Goal: Information Seeking & Learning: Learn about a topic

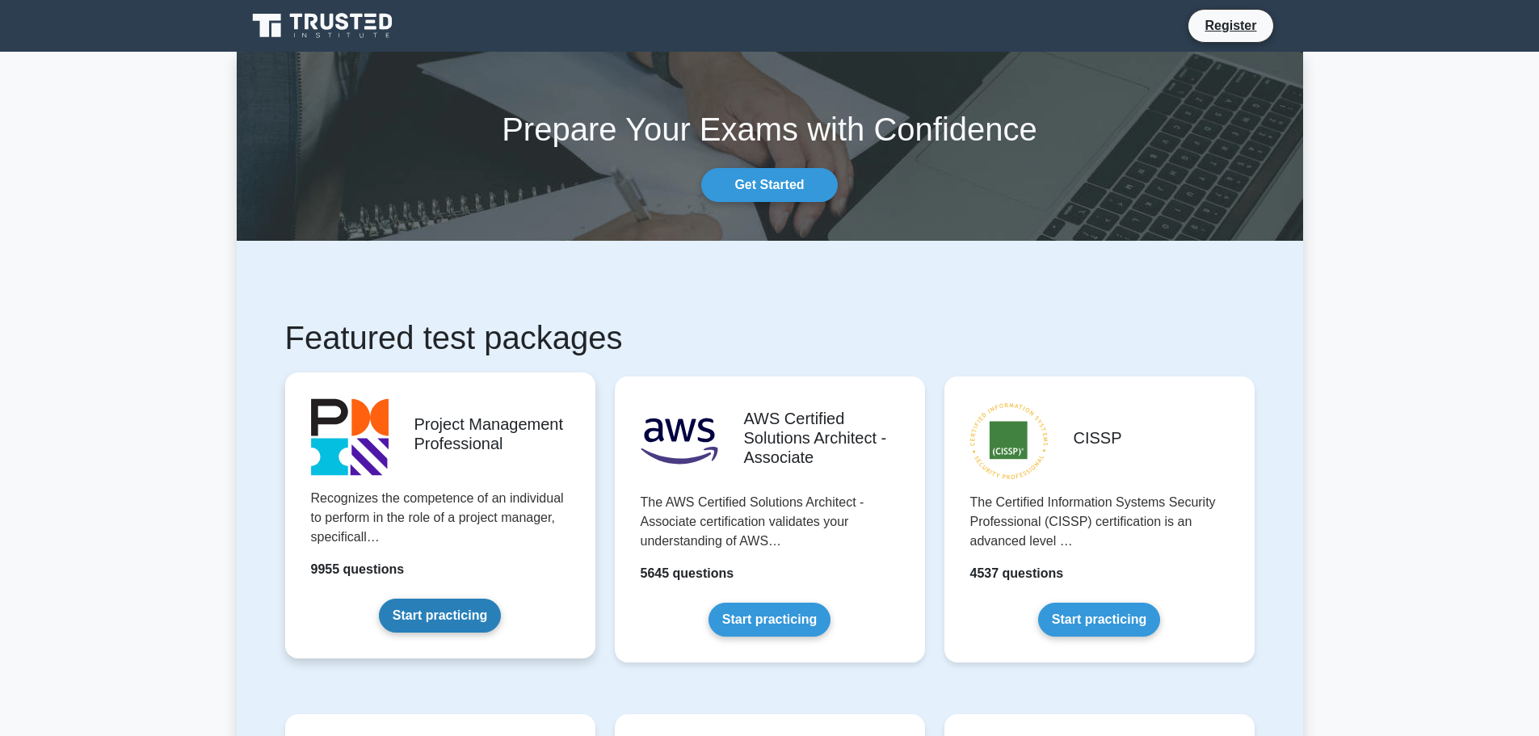
click at [468, 599] on link "Start practicing" at bounding box center [440, 616] width 122 height 34
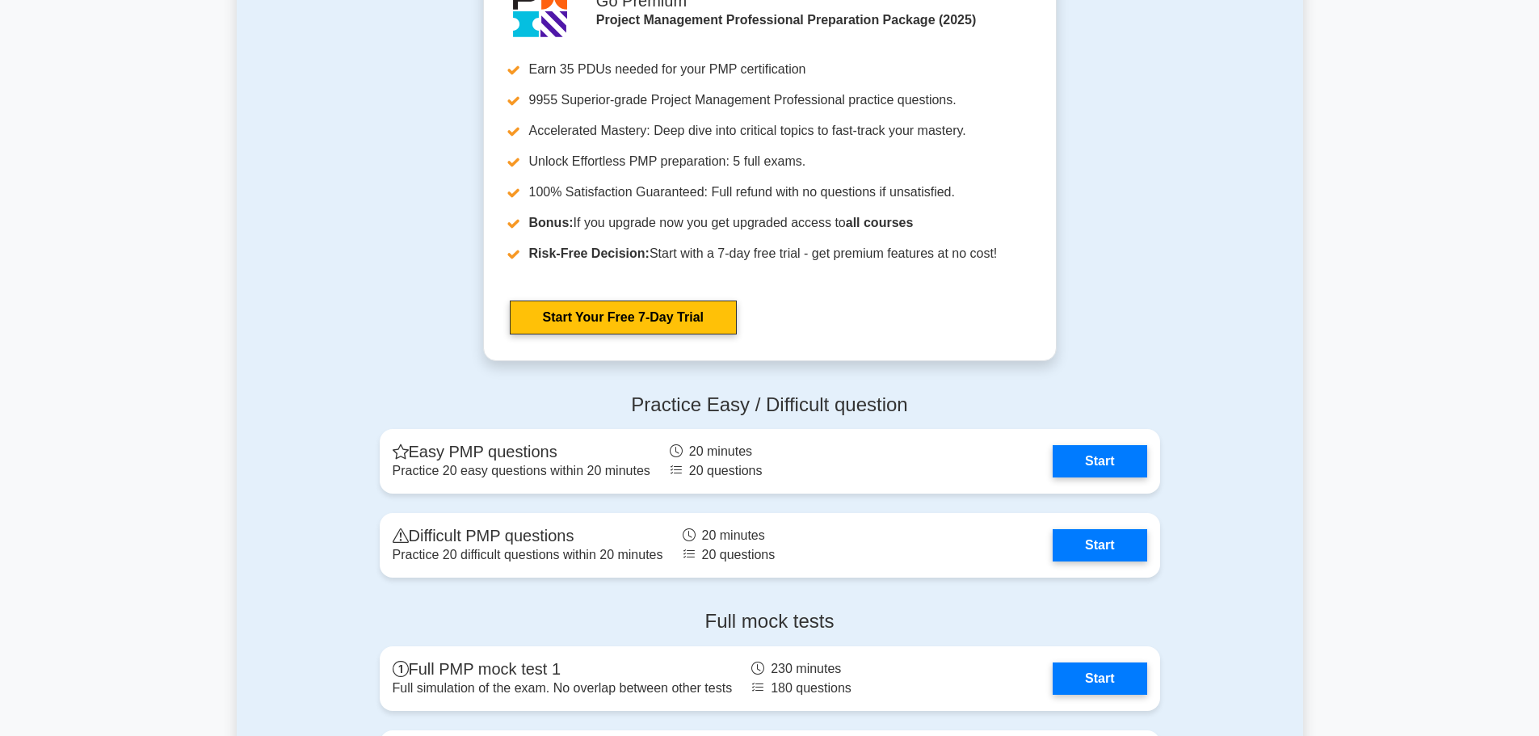
scroll to position [4281, 0]
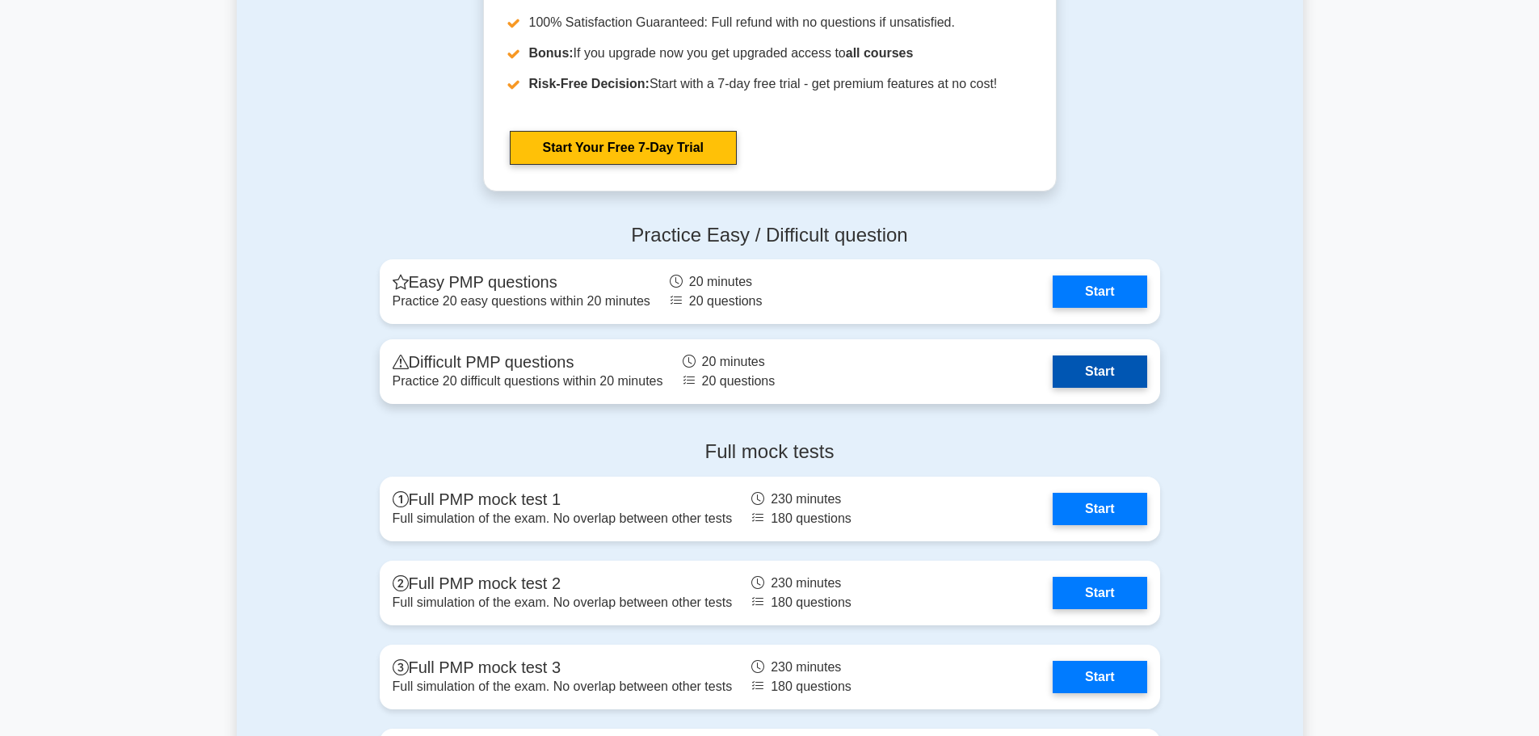
click at [1097, 368] on link "Start" at bounding box center [1099, 371] width 94 height 32
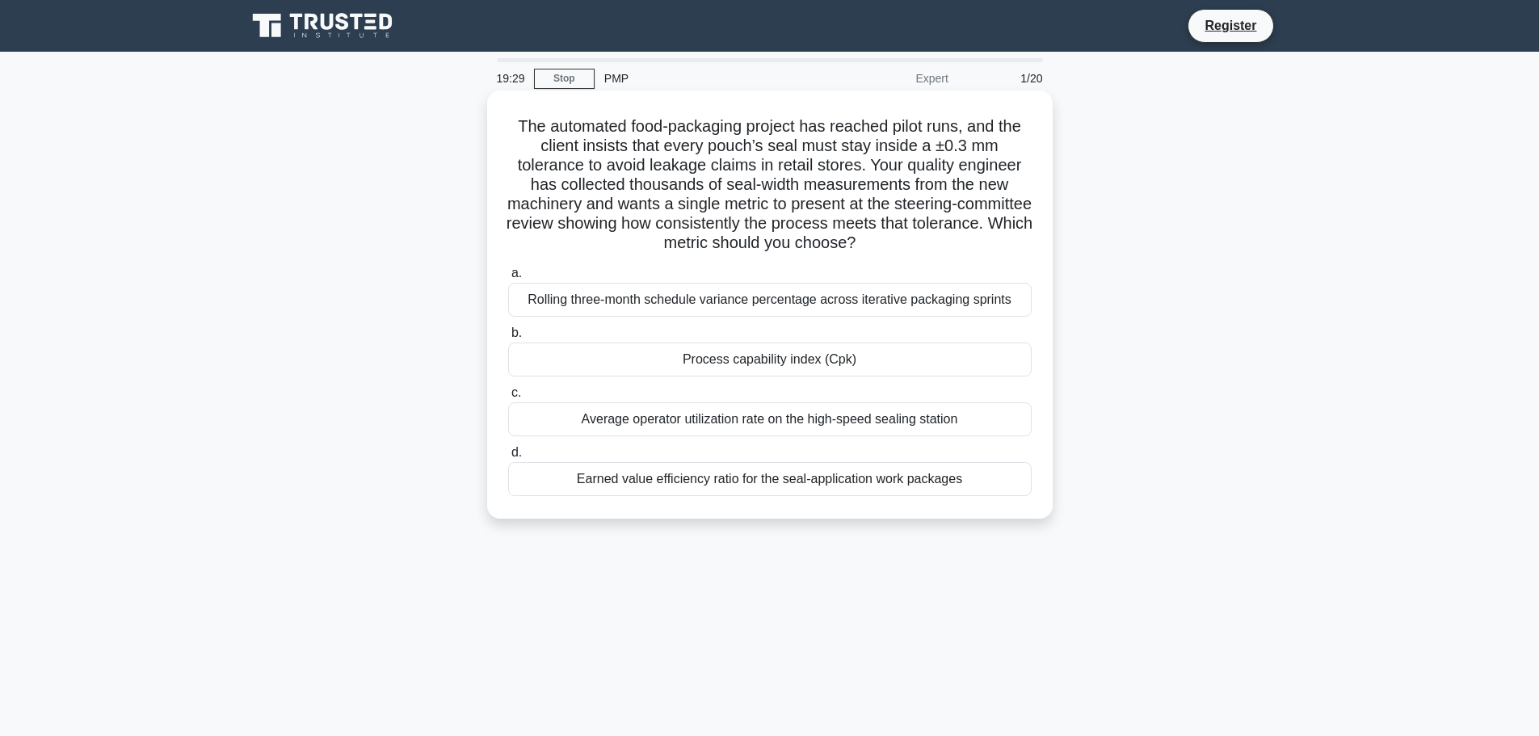
drag, startPoint x: 510, startPoint y: 121, endPoint x: 594, endPoint y: 357, distance: 250.4
click at [972, 490] on div "The automated food-packaging project has reached pilot runs, and the client ins…" at bounding box center [770, 304] width 552 height 415
copy div "The automated food-packaging project has reached pilot runs, and the client ins…"
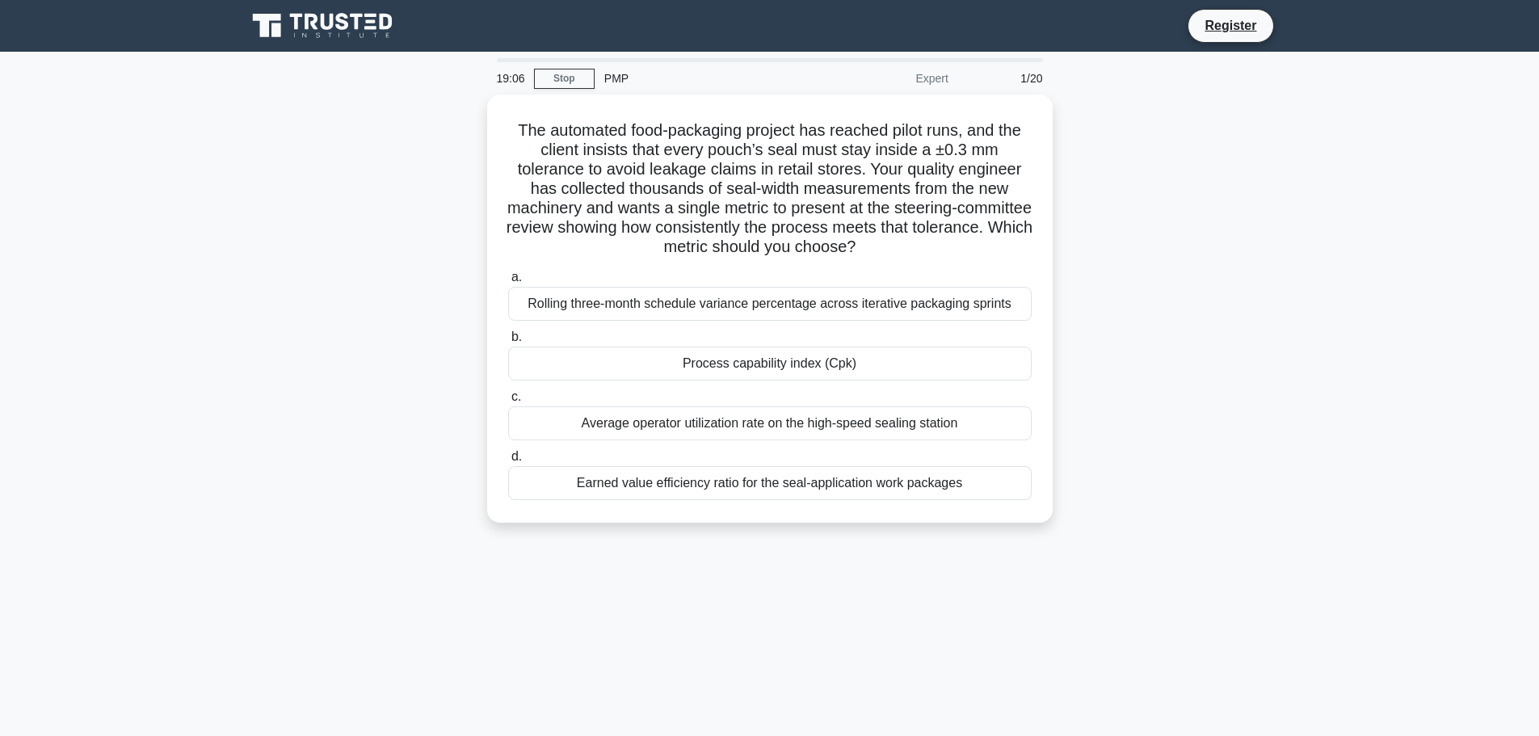
click at [1271, 556] on div "19:06 Stop PMP Expert 1/20 The automated food-packaging project has reached pil…" at bounding box center [770, 462] width 1066 height 808
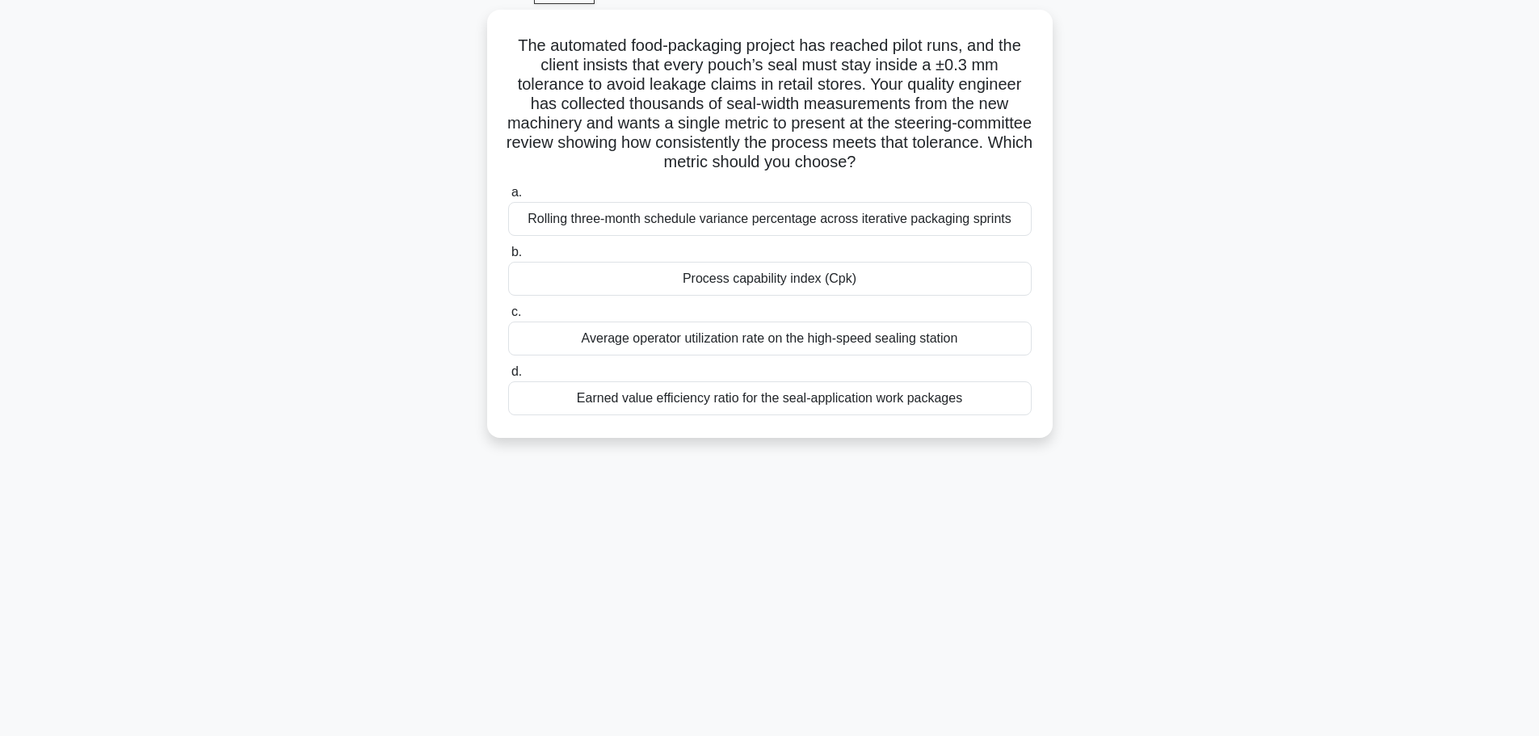
scroll to position [56, 0]
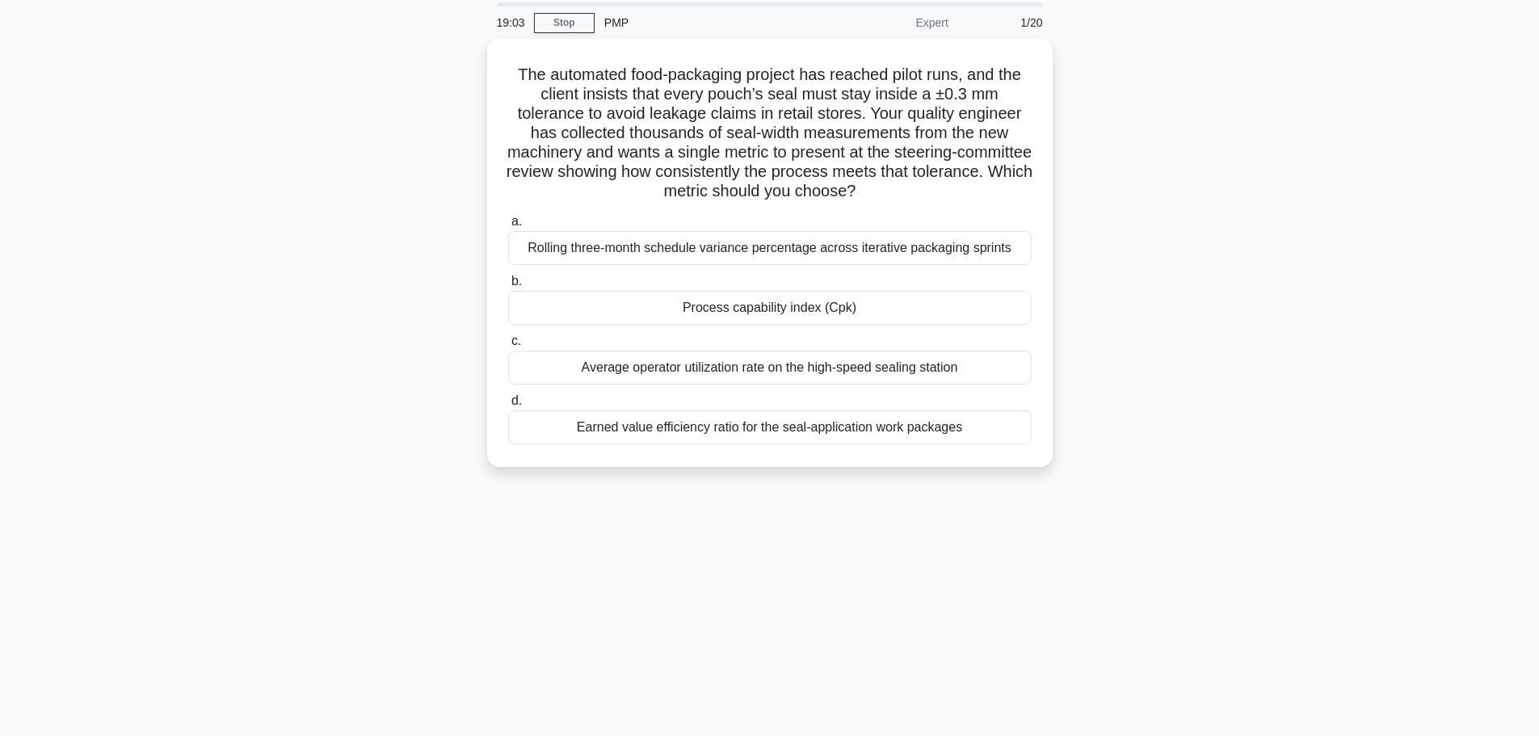
drag, startPoint x: 351, startPoint y: 294, endPoint x: 359, endPoint y: 290, distance: 9.0
click at [352, 293] on div "The automated food-packaging project has reached pilot runs, and the client ins…" at bounding box center [770, 262] width 1066 height 447
click at [1212, 159] on div "The automated food-packaging project has reached pilot runs, and the client ins…" at bounding box center [770, 262] width 1066 height 447
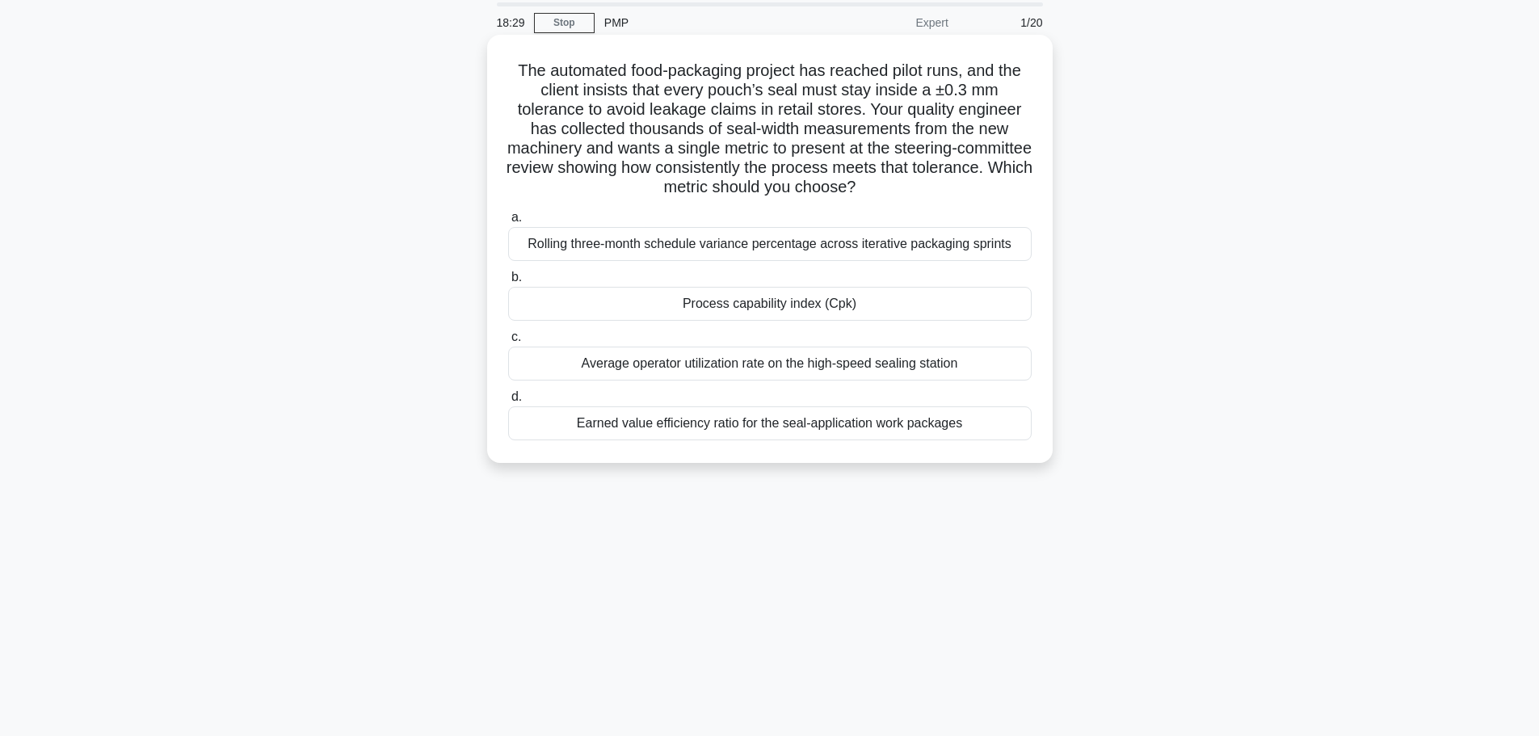
drag, startPoint x: 510, startPoint y: 70, endPoint x: 964, endPoint y: 454, distance: 594.4
click at [964, 454] on div "The automated food-packaging project has reached pilot runs, and the client ins…" at bounding box center [770, 248] width 552 height 415
copy div "The automated food-packaging project has reached pilot runs, and the client ins…"
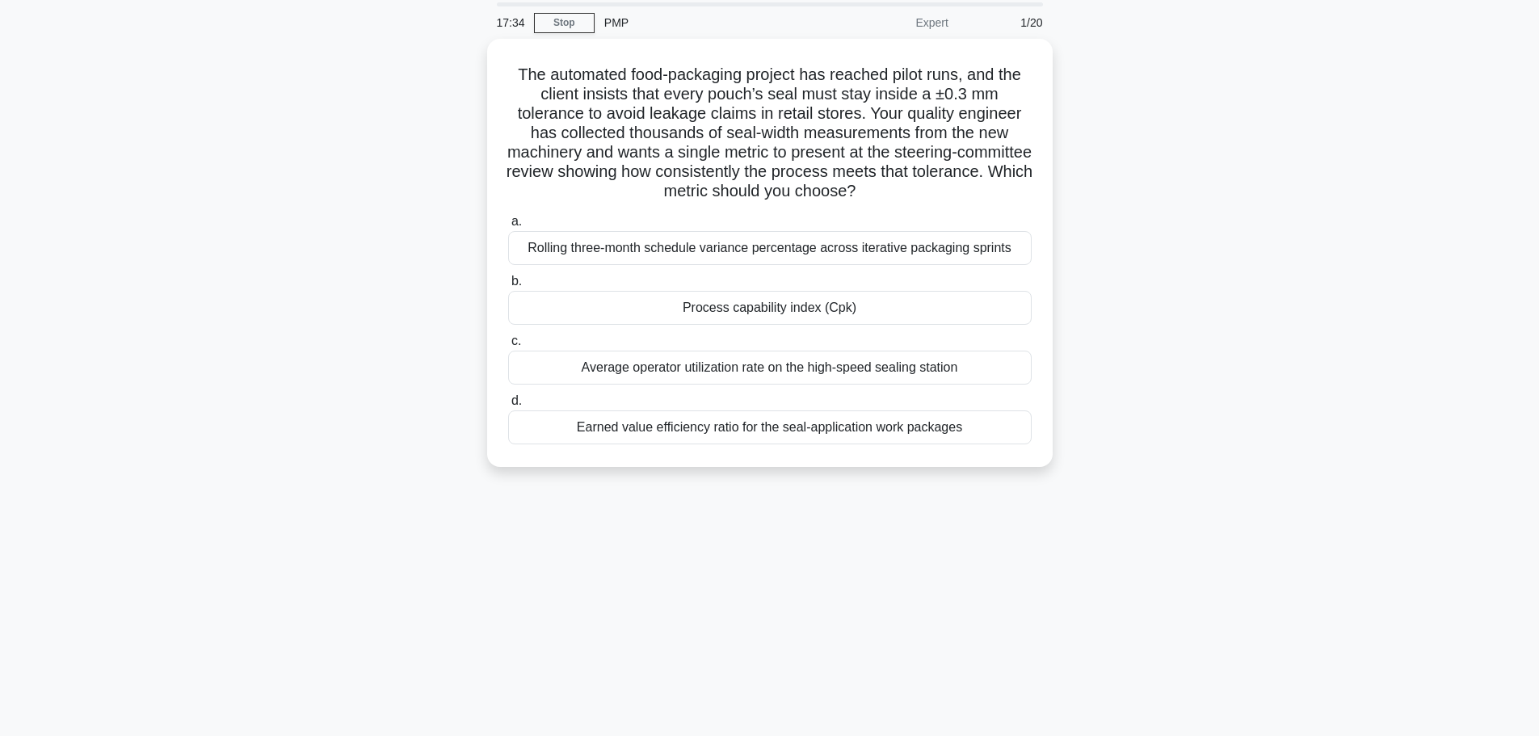
click at [640, 552] on div "17:34 Stop PMP Expert 1/20 The automated food-packaging project has reached pil…" at bounding box center [770, 406] width 1066 height 808
drag, startPoint x: 195, startPoint y: 308, endPoint x: 281, endPoint y: 296, distance: 87.2
click at [195, 308] on main "17:33 Stop PMP Expert 1/20 The automated food-packaging project has reached pil…" at bounding box center [769, 406] width 1539 height 821
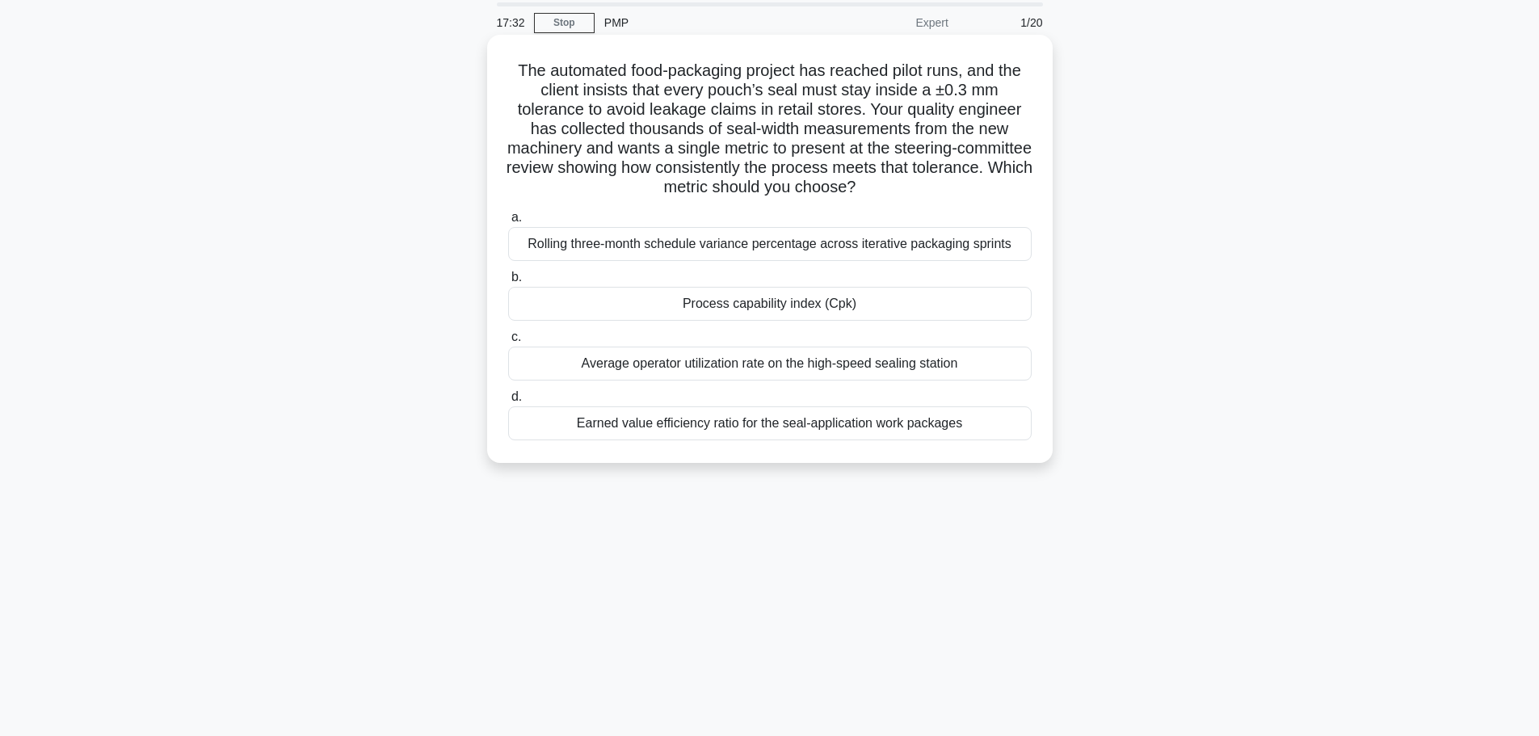
click at [509, 174] on h5 "The automated food-packaging project has reached pilot runs, and the client ins…" at bounding box center [769, 129] width 527 height 137
click at [669, 315] on div "Process capability index (Cpk)" at bounding box center [769, 304] width 523 height 34
click at [508, 283] on input "b. Process capability index (Cpk)" at bounding box center [508, 277] width 0 height 11
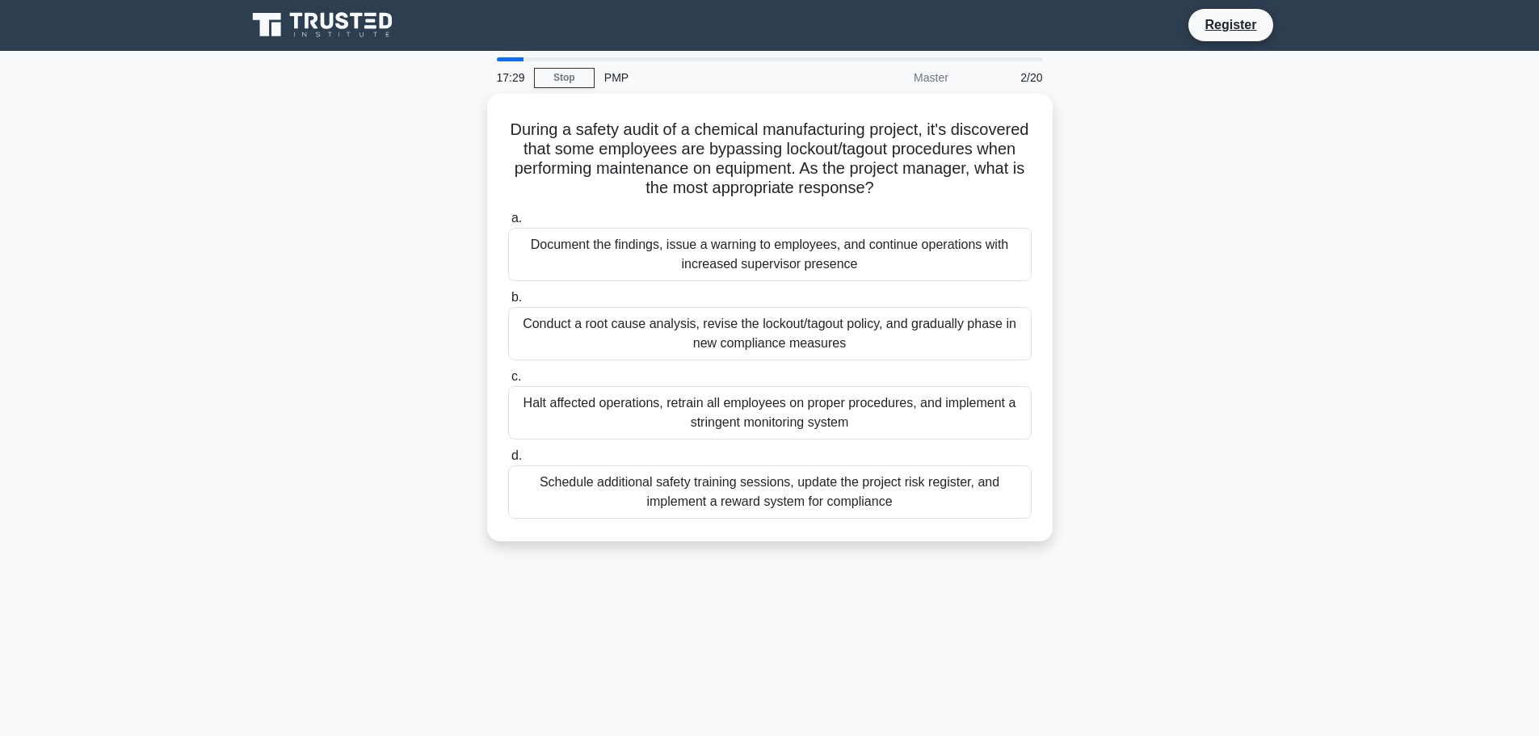
scroll to position [0, 0]
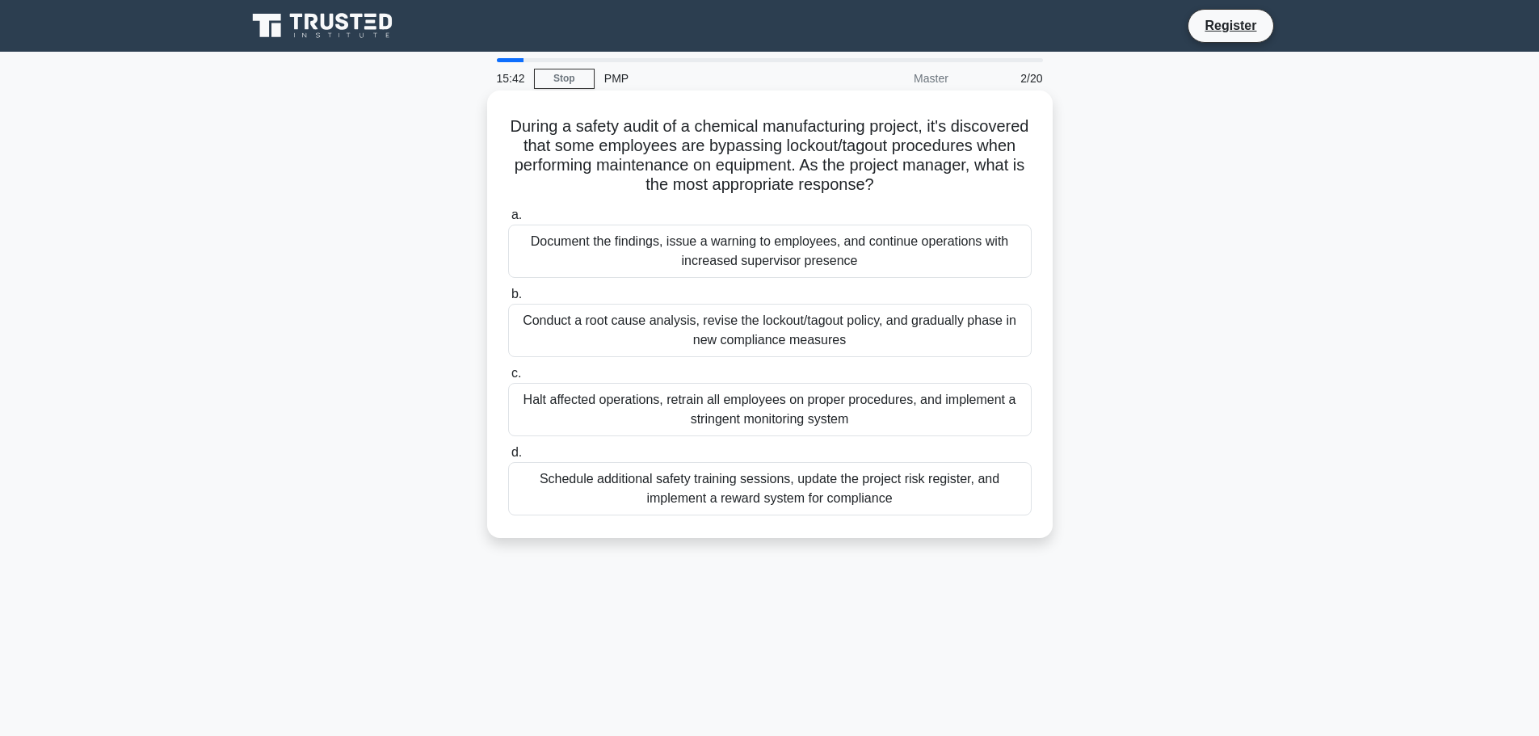
click at [645, 418] on div "Halt affected operations, retrain all employees on proper procedures, and imple…" at bounding box center [769, 409] width 523 height 53
click at [508, 379] on input "c. Halt affected operations, retrain all employees on proper procedures, and im…" at bounding box center [508, 373] width 0 height 11
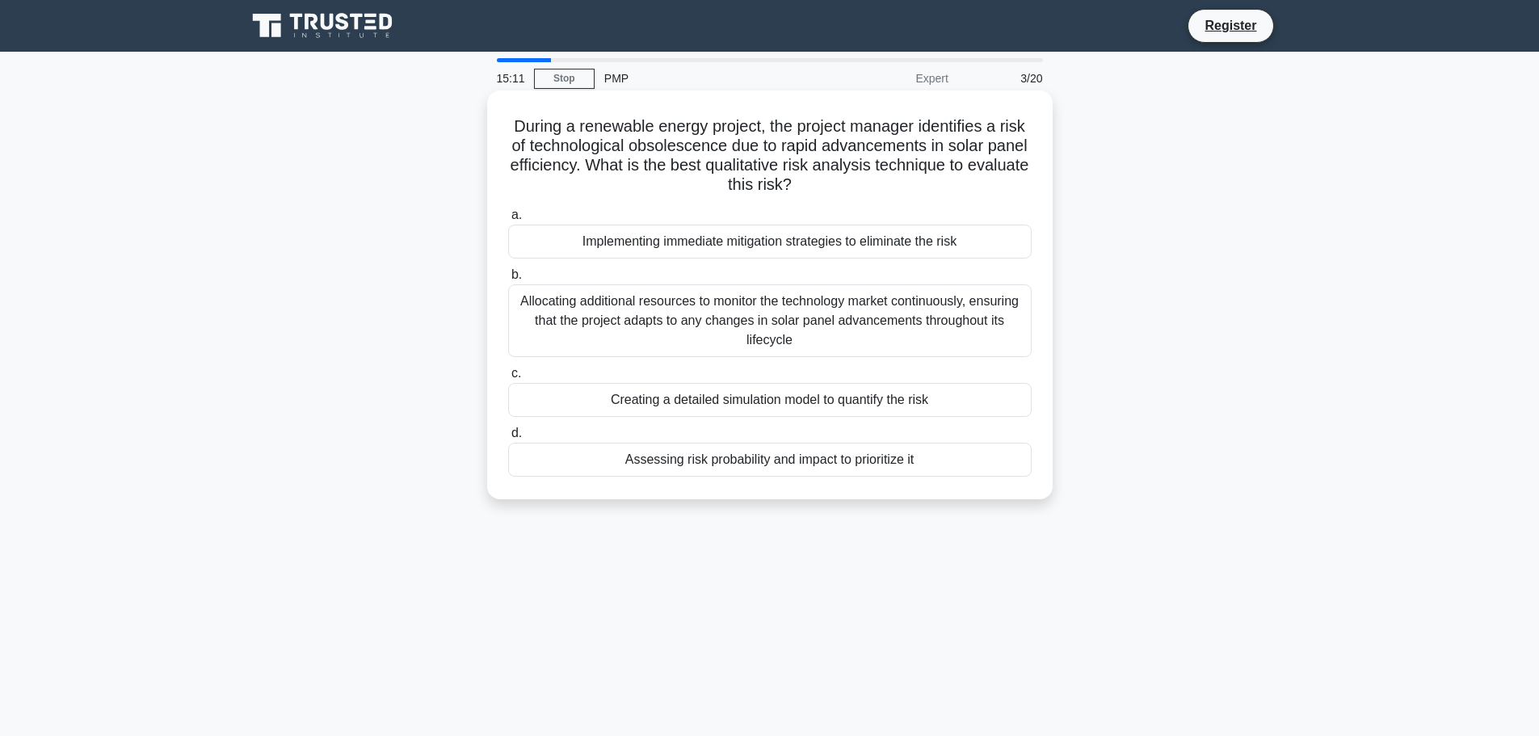
click at [817, 333] on div "Allocating additional resources to monitor the technology market continuously, …" at bounding box center [769, 320] width 523 height 73
click at [508, 280] on input "b. Allocating additional resources to monitor the technology market continuousl…" at bounding box center [508, 275] width 0 height 11
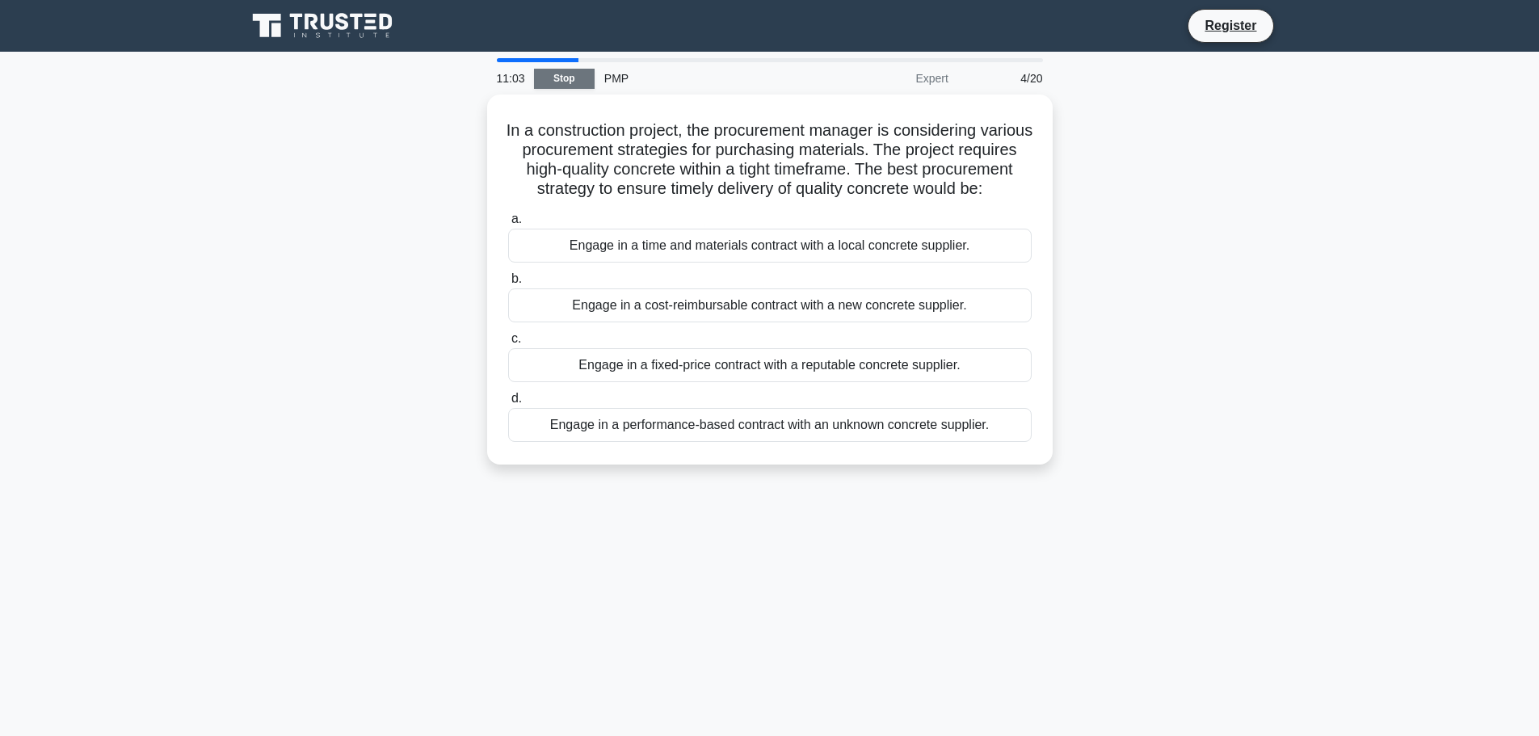
click at [561, 78] on link "Stop" at bounding box center [564, 79] width 61 height 20
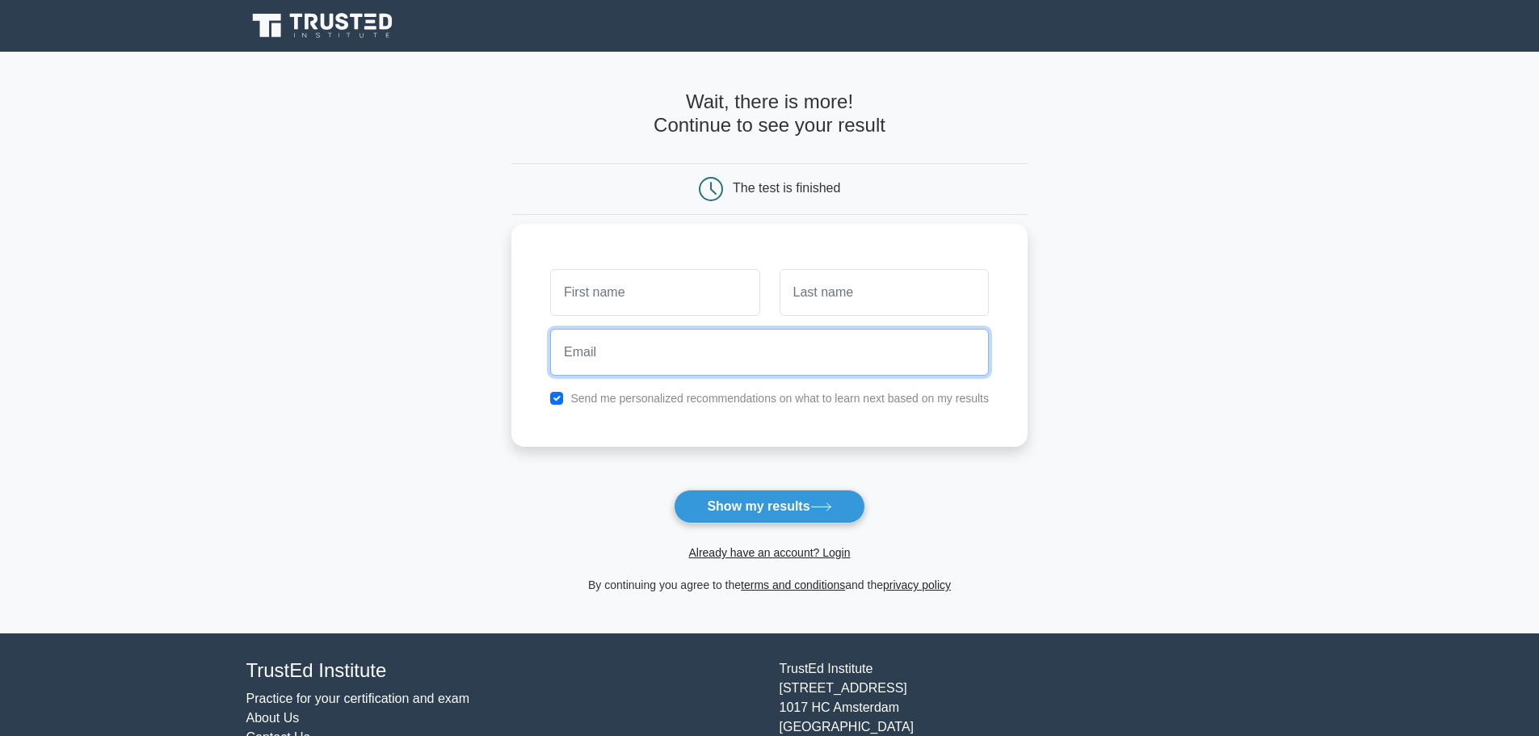
click at [634, 344] on input "email" at bounding box center [769, 352] width 439 height 47
type input "saravanaprabhura@gmail.com"
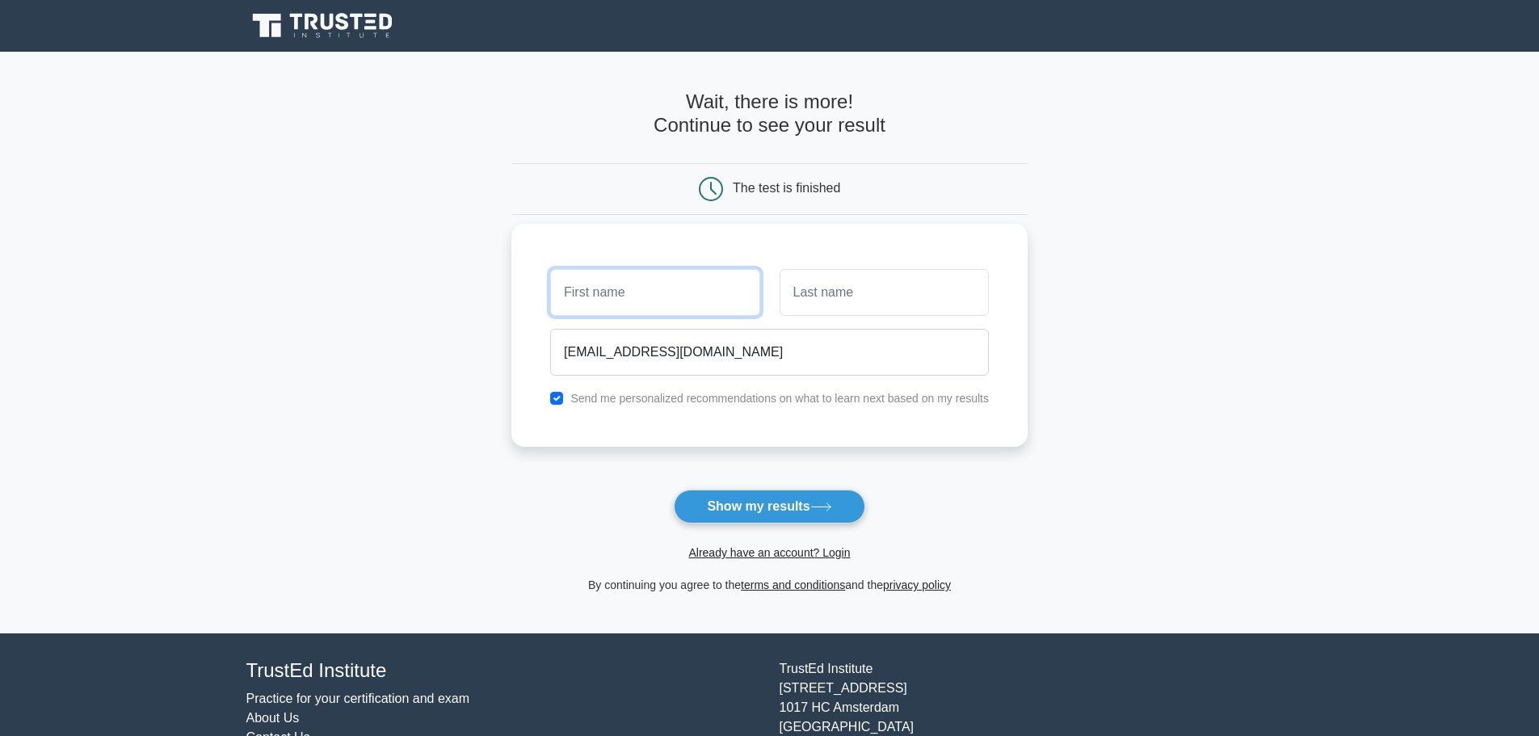
click at [607, 290] on input "text" at bounding box center [654, 292] width 209 height 47
type input "saravana"
click at [799, 277] on input "text" at bounding box center [883, 292] width 209 height 47
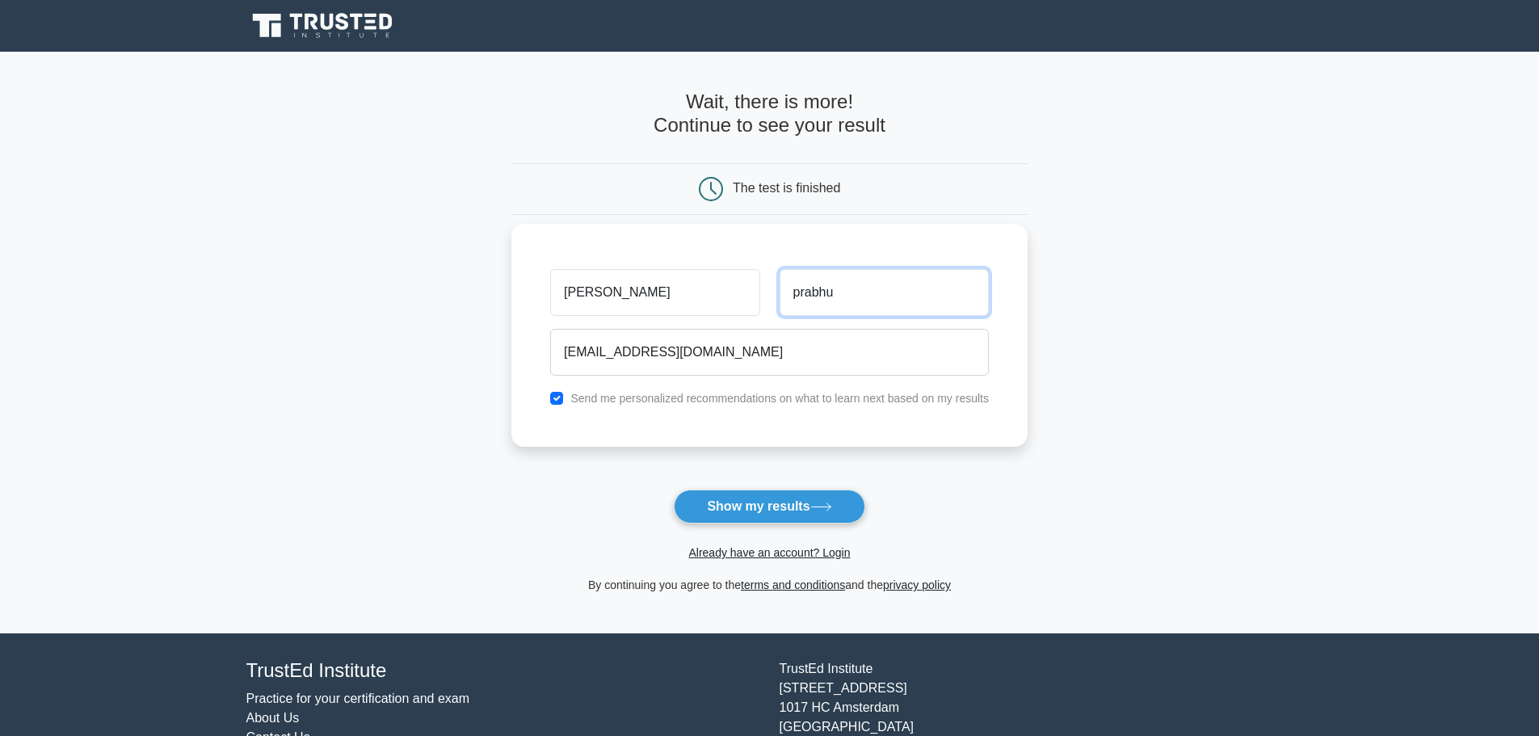
type input "prabhu"
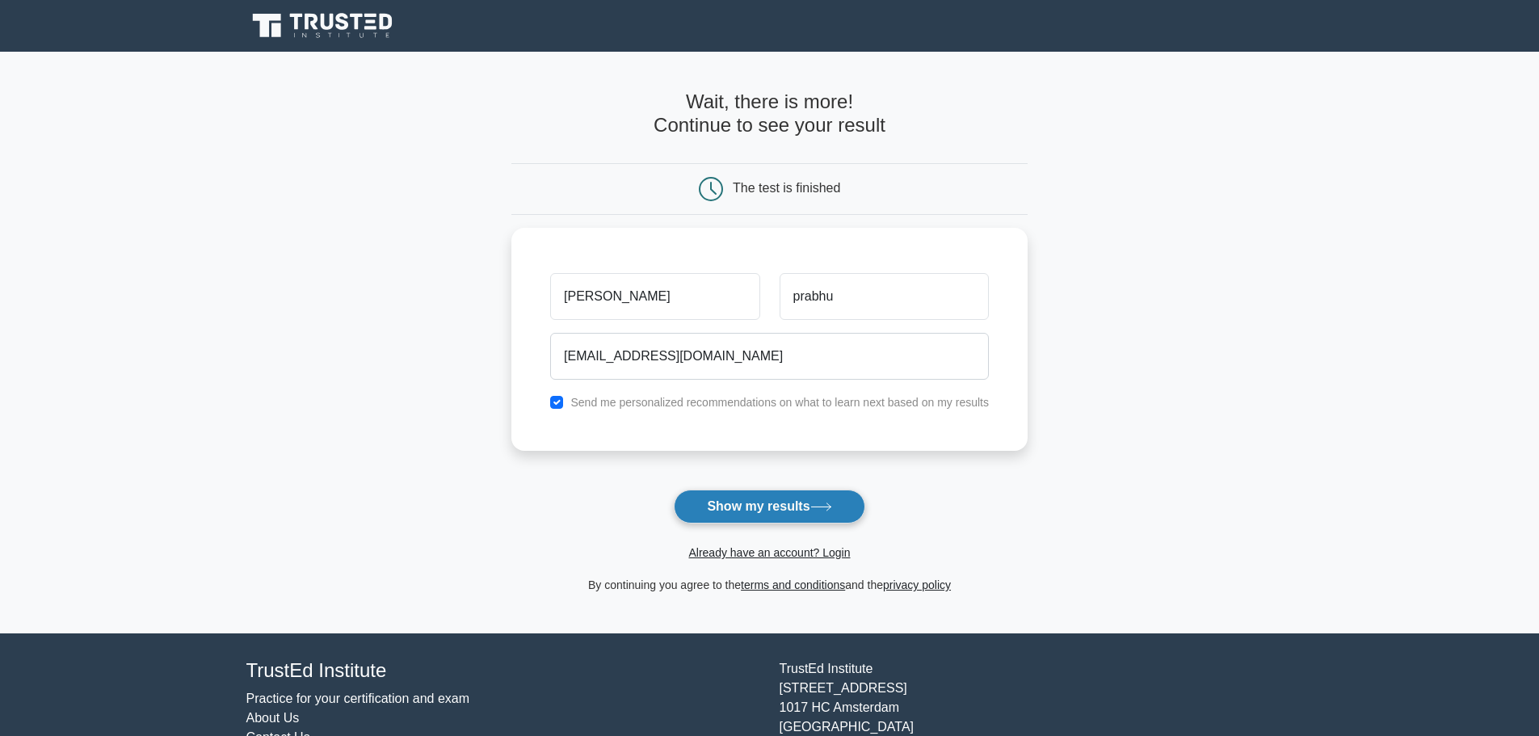
click at [759, 505] on button "Show my results" at bounding box center [769, 506] width 191 height 34
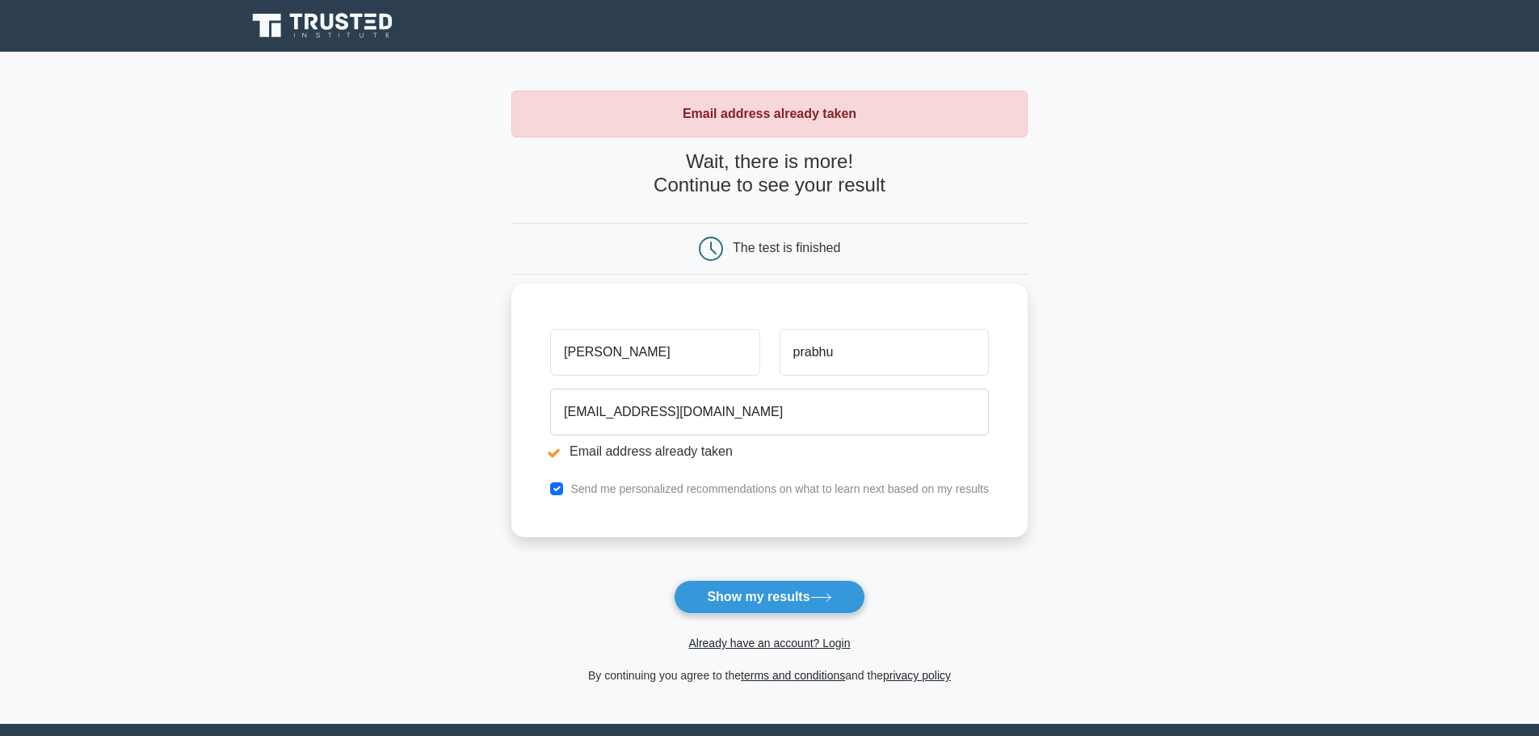
click at [615, 351] on input "saravana" at bounding box center [654, 352] width 209 height 47
type input "saravanaprabhu"
click at [871, 354] on input "prabhu" at bounding box center [883, 352] width 209 height 47
type input "p"
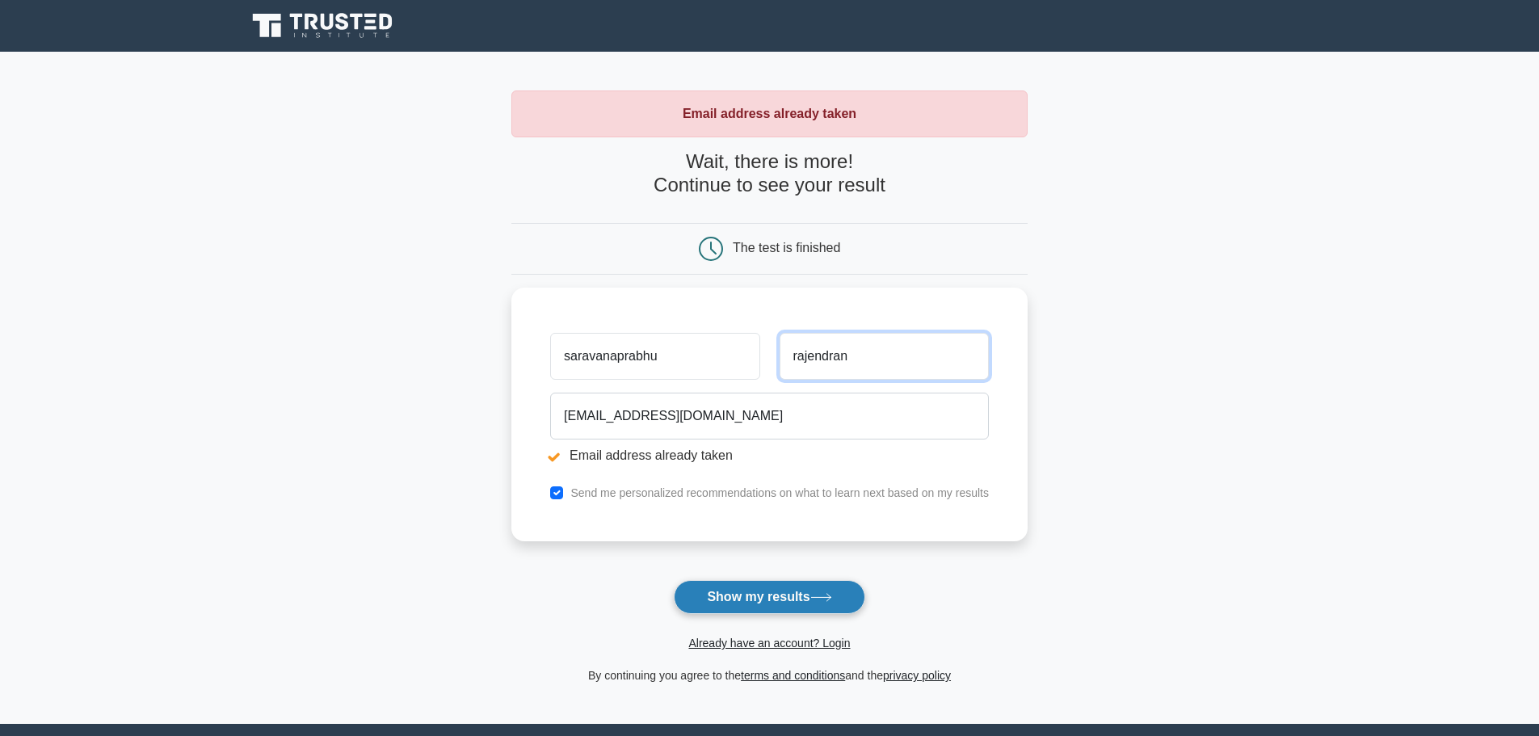
type input "rajendran"
drag, startPoint x: 778, startPoint y: 585, endPoint x: 789, endPoint y: 582, distance: 11.6
click at [780, 585] on button "Show my results" at bounding box center [769, 597] width 191 height 34
click at [757, 578] on form "Wait, there is more! Continue to see your result The test is finished [PERSON_N…" at bounding box center [769, 417] width 516 height 535
click at [765, 595] on button "Show my results" at bounding box center [769, 597] width 191 height 34
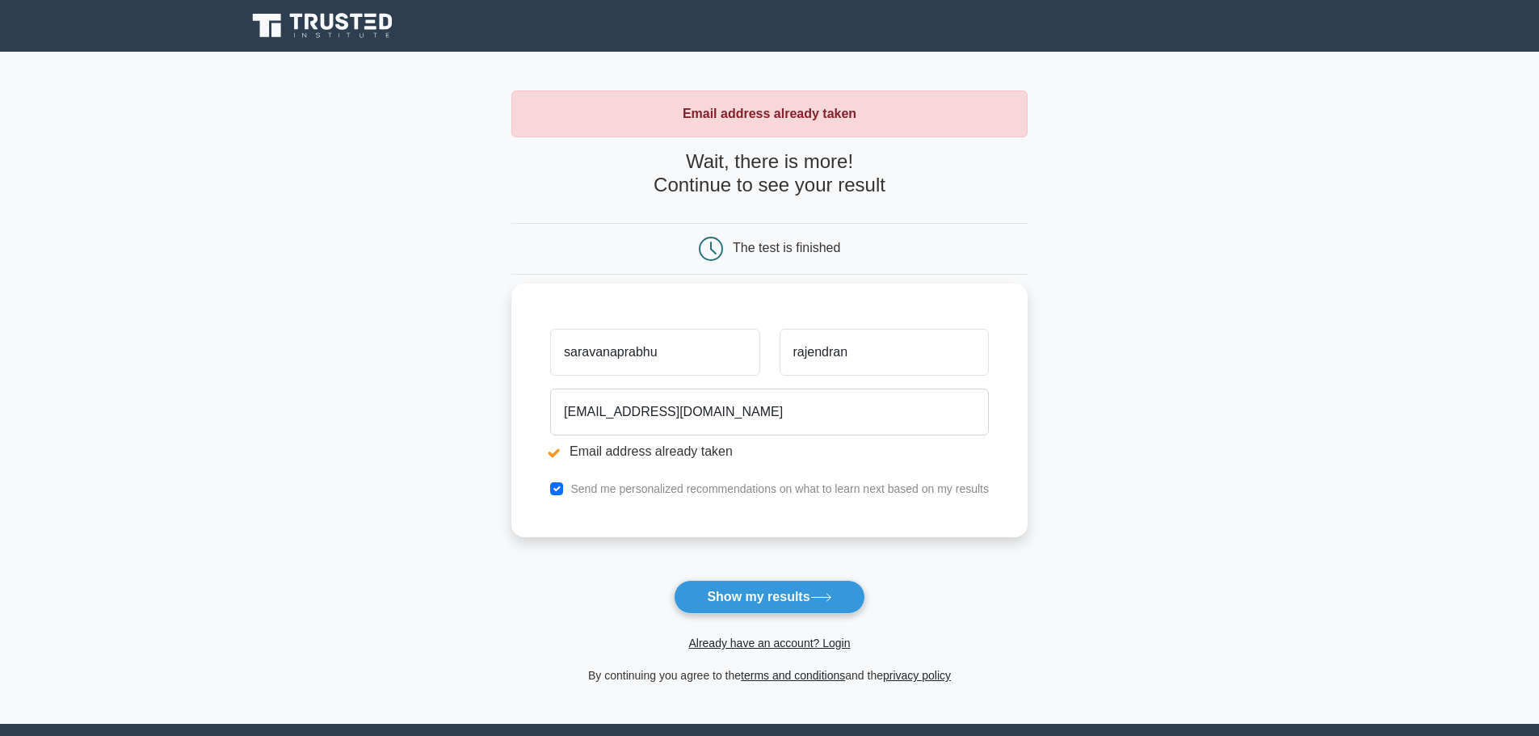
click at [572, 353] on input "saravanaprabhu" at bounding box center [654, 352] width 209 height 47
type input "Saravanaprabhu"
click at [796, 350] on input "rajendran" at bounding box center [883, 352] width 209 height 47
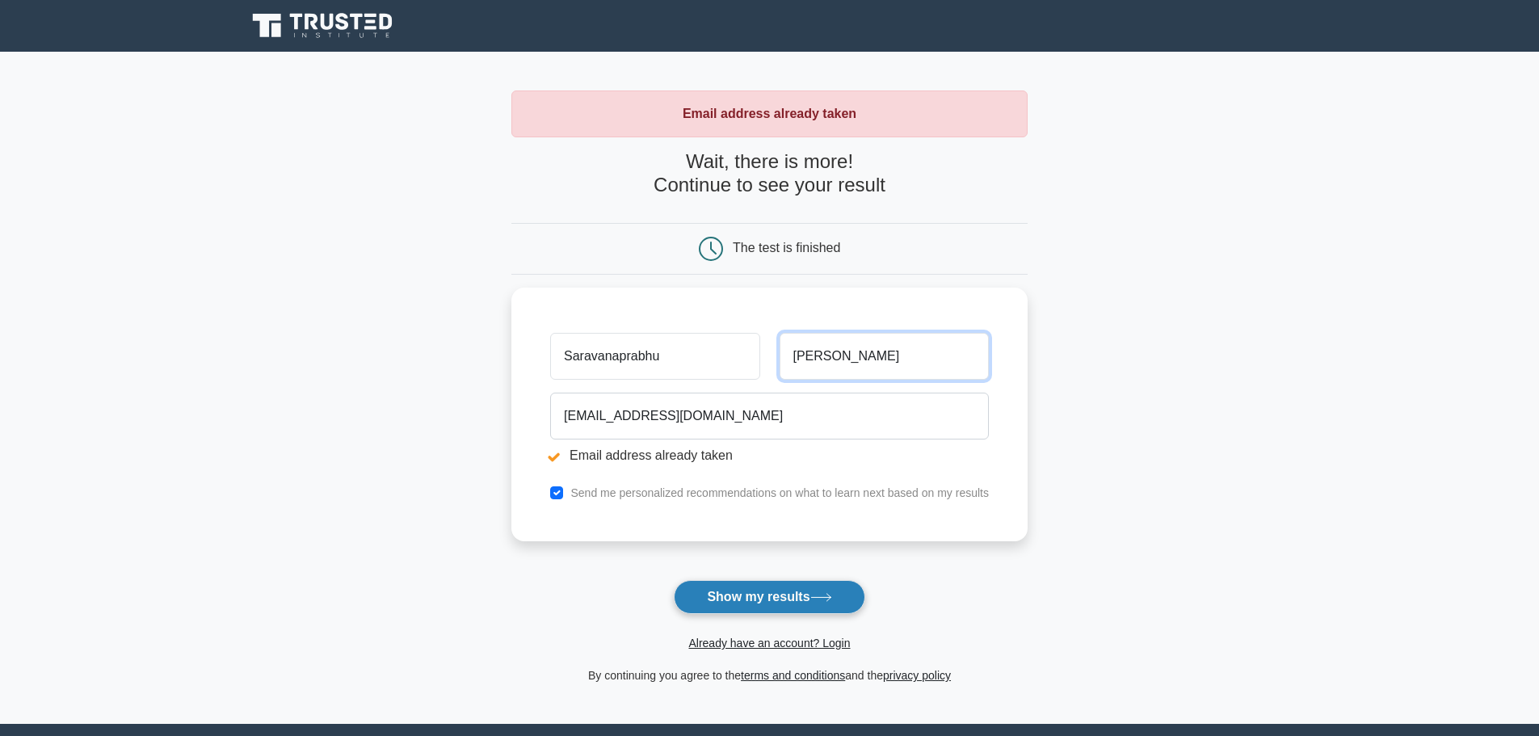
type input "[PERSON_NAME]"
click at [778, 586] on button "Show my results" at bounding box center [769, 597] width 191 height 34
click at [777, 609] on button "Show my results" at bounding box center [769, 597] width 191 height 34
click at [791, 585] on button "Show my results" at bounding box center [769, 597] width 191 height 34
click at [813, 647] on link "Already have an account? Login" at bounding box center [769, 642] width 162 height 13
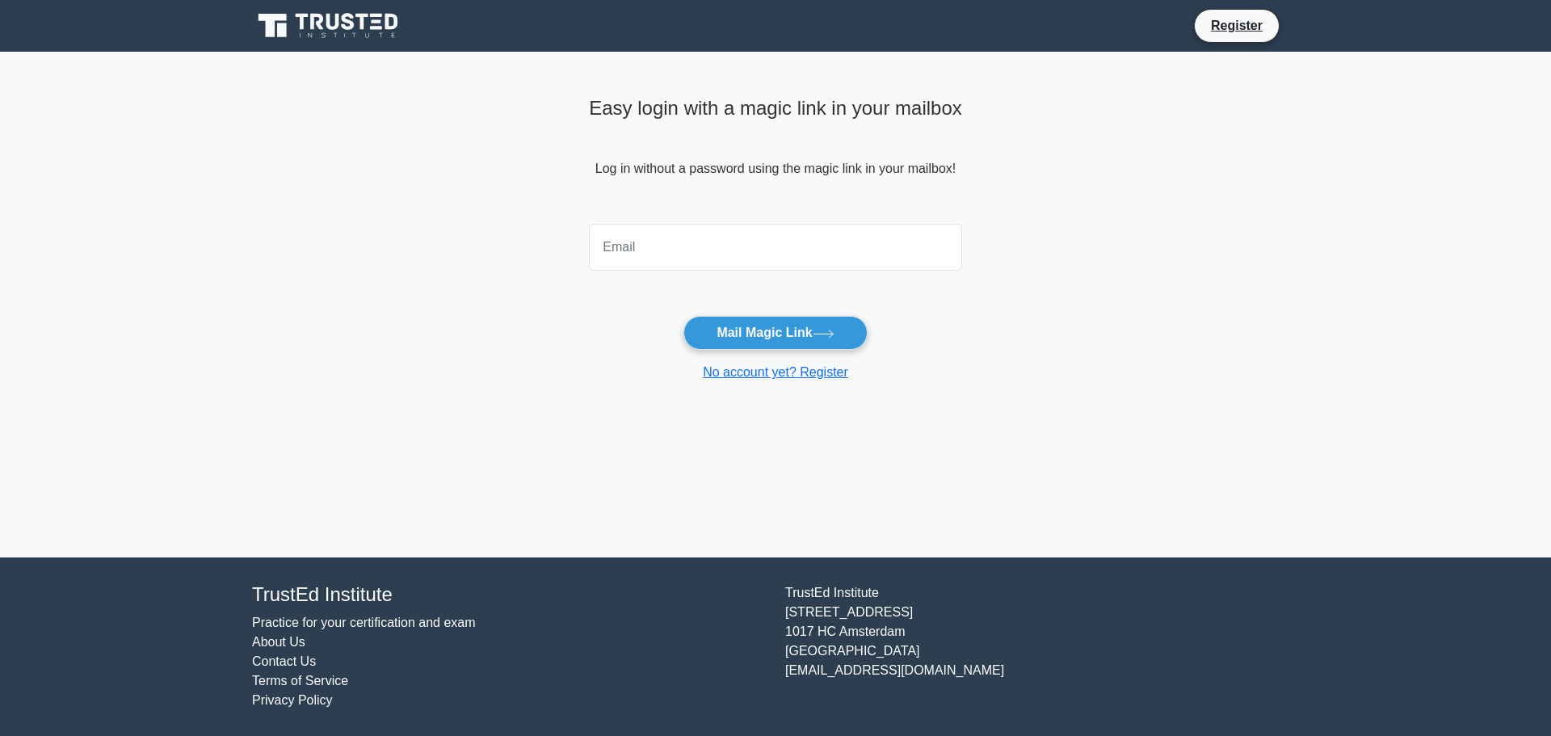
click at [672, 235] on input "email" at bounding box center [775, 247] width 373 height 47
type input "[EMAIL_ADDRESS][DOMAIN_NAME]"
click at [746, 337] on button "Mail Magic Link" at bounding box center [774, 333] width 183 height 34
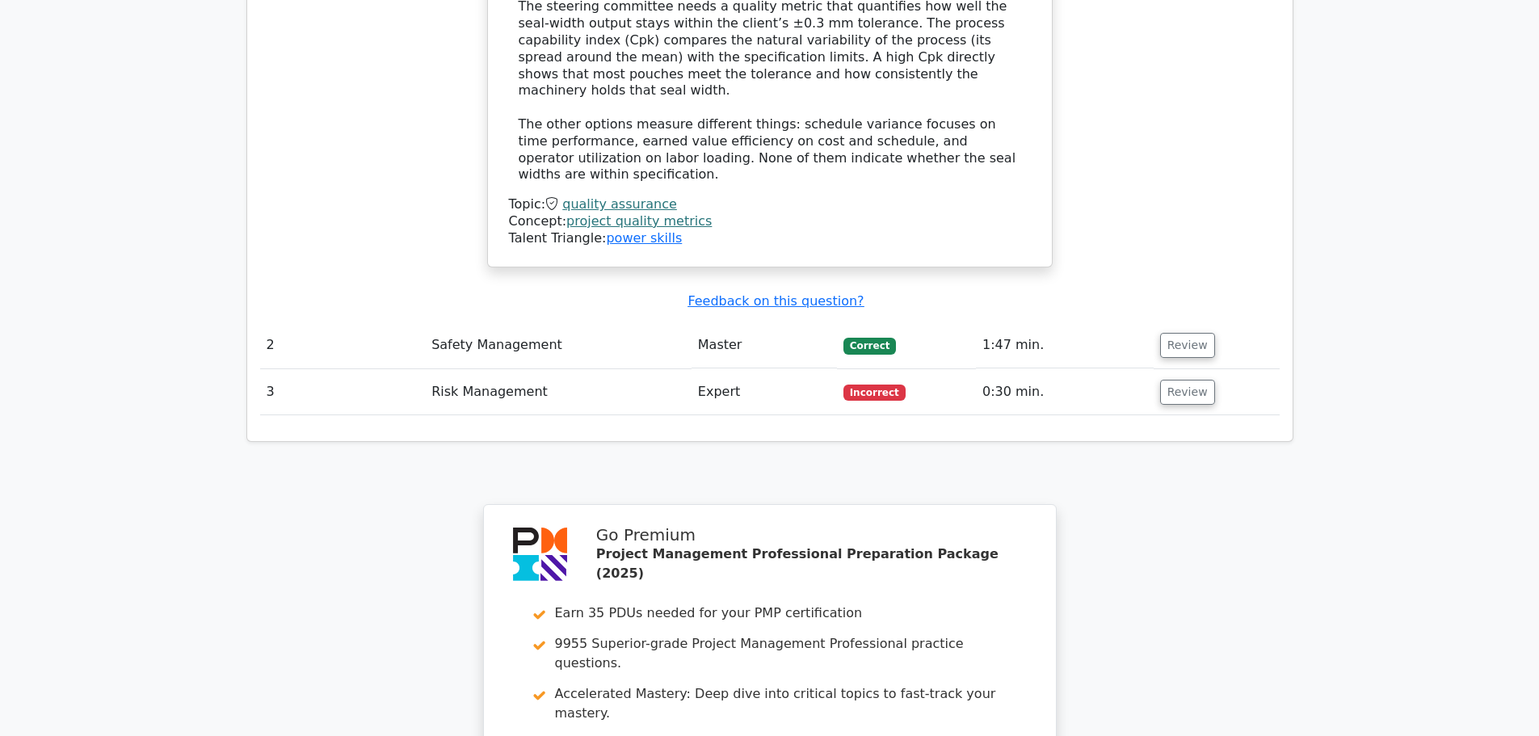
scroll to position [1777, 0]
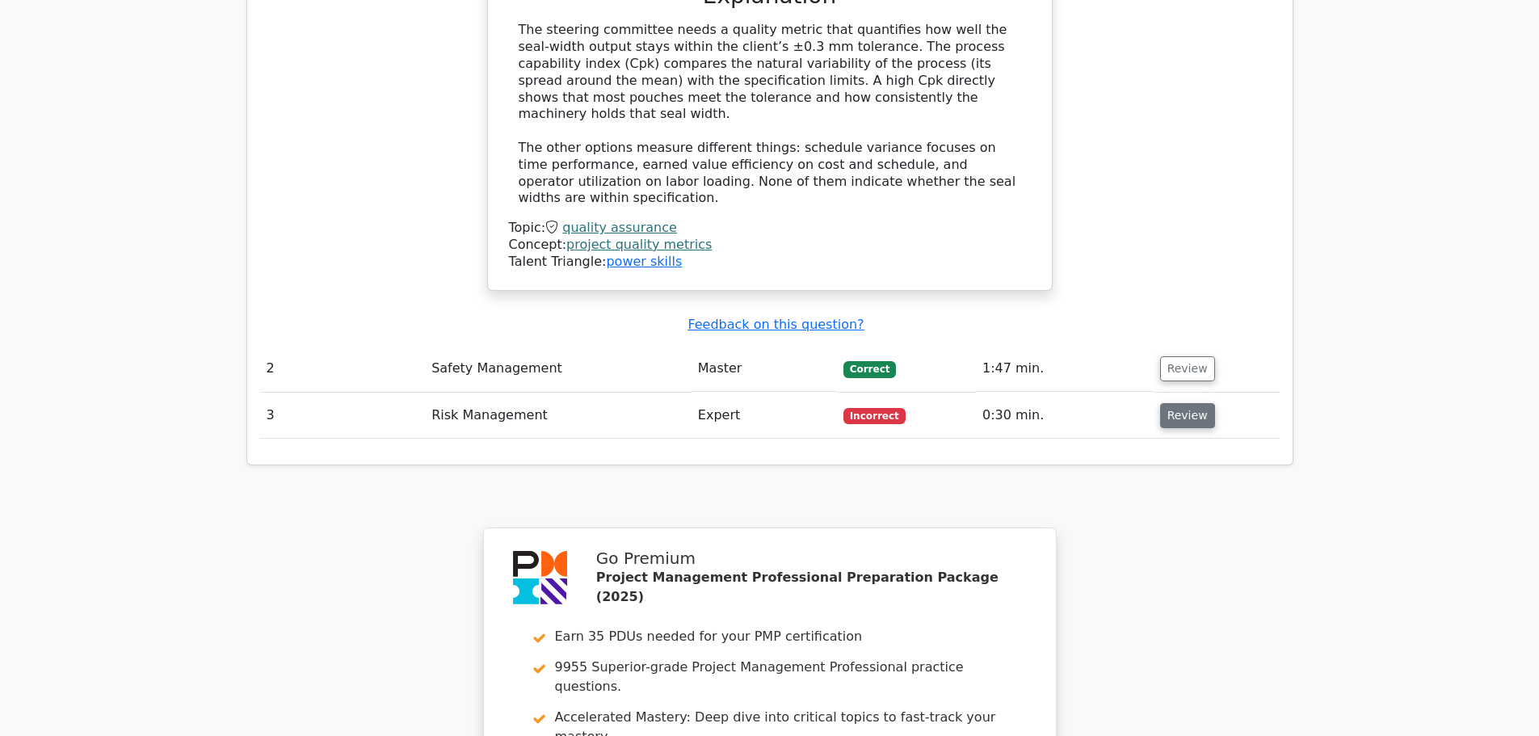
click at [1172, 403] on button "Review" at bounding box center [1187, 415] width 55 height 25
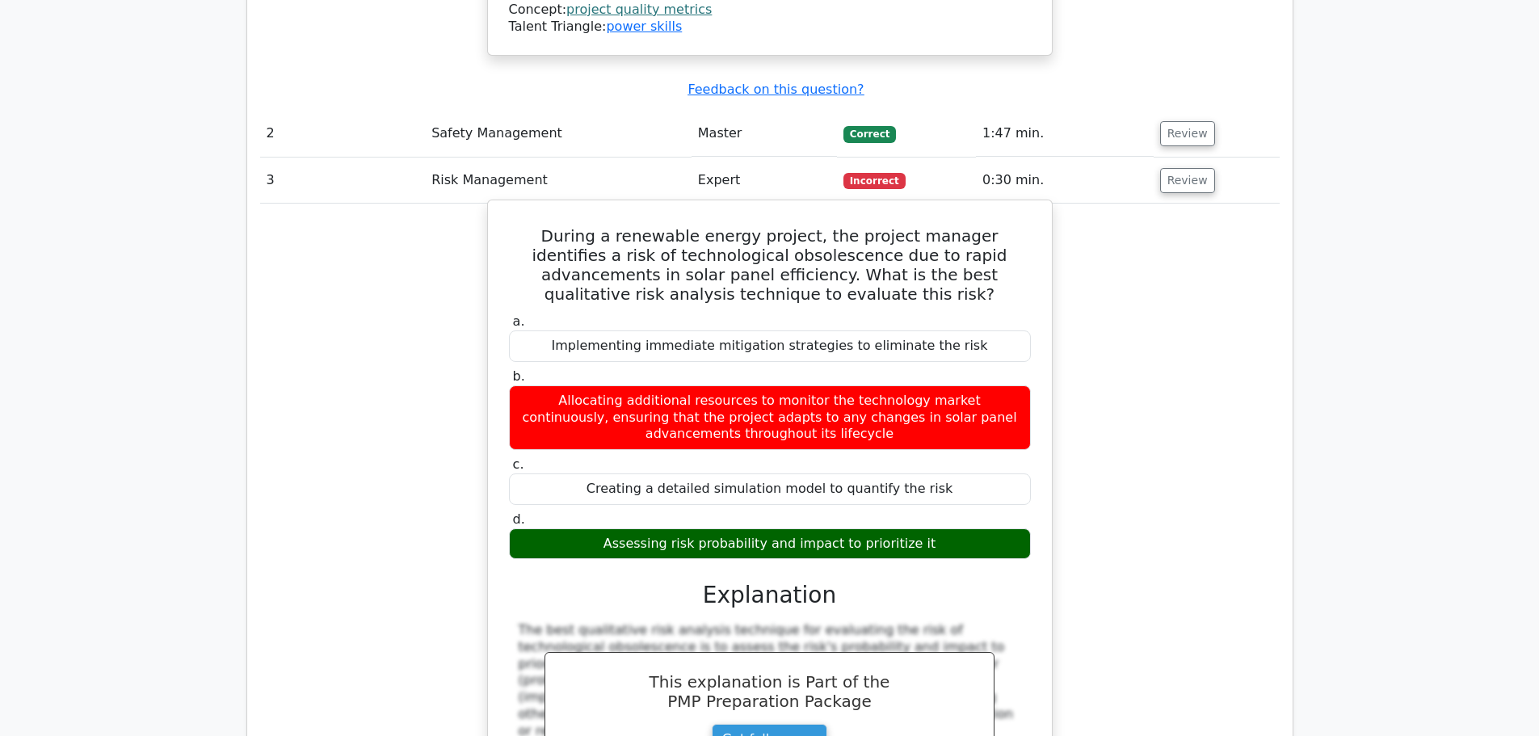
scroll to position [2019, 0]
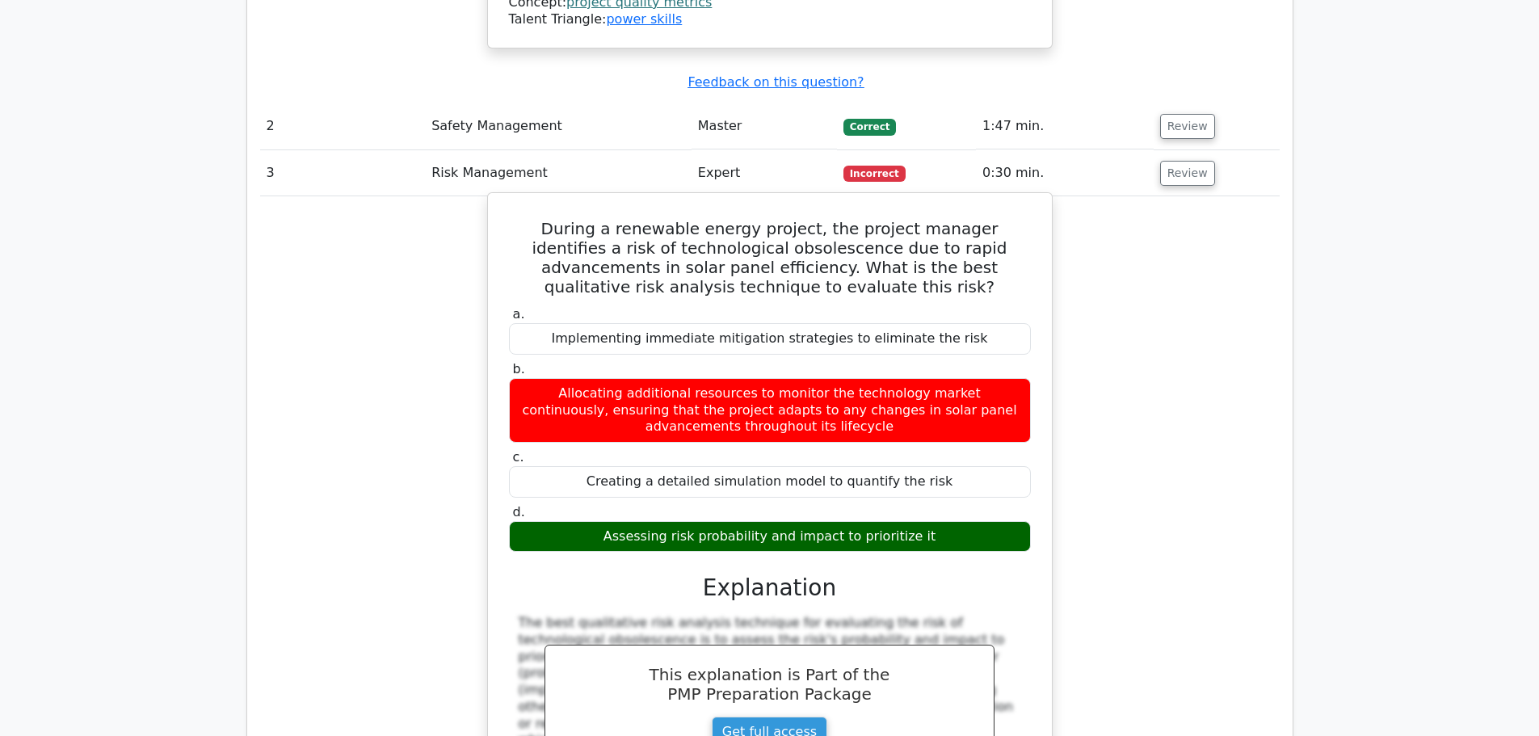
drag, startPoint x: 518, startPoint y: 97, endPoint x: 868, endPoint y: 362, distance: 438.8
click at [868, 362] on div "During a renewable energy project, the project manager identifies a risk of tec…" at bounding box center [769, 588] width 551 height 777
click at [943, 466] on div "Creating a detailed simulation model to quantify the risk" at bounding box center [770, 482] width 522 height 32
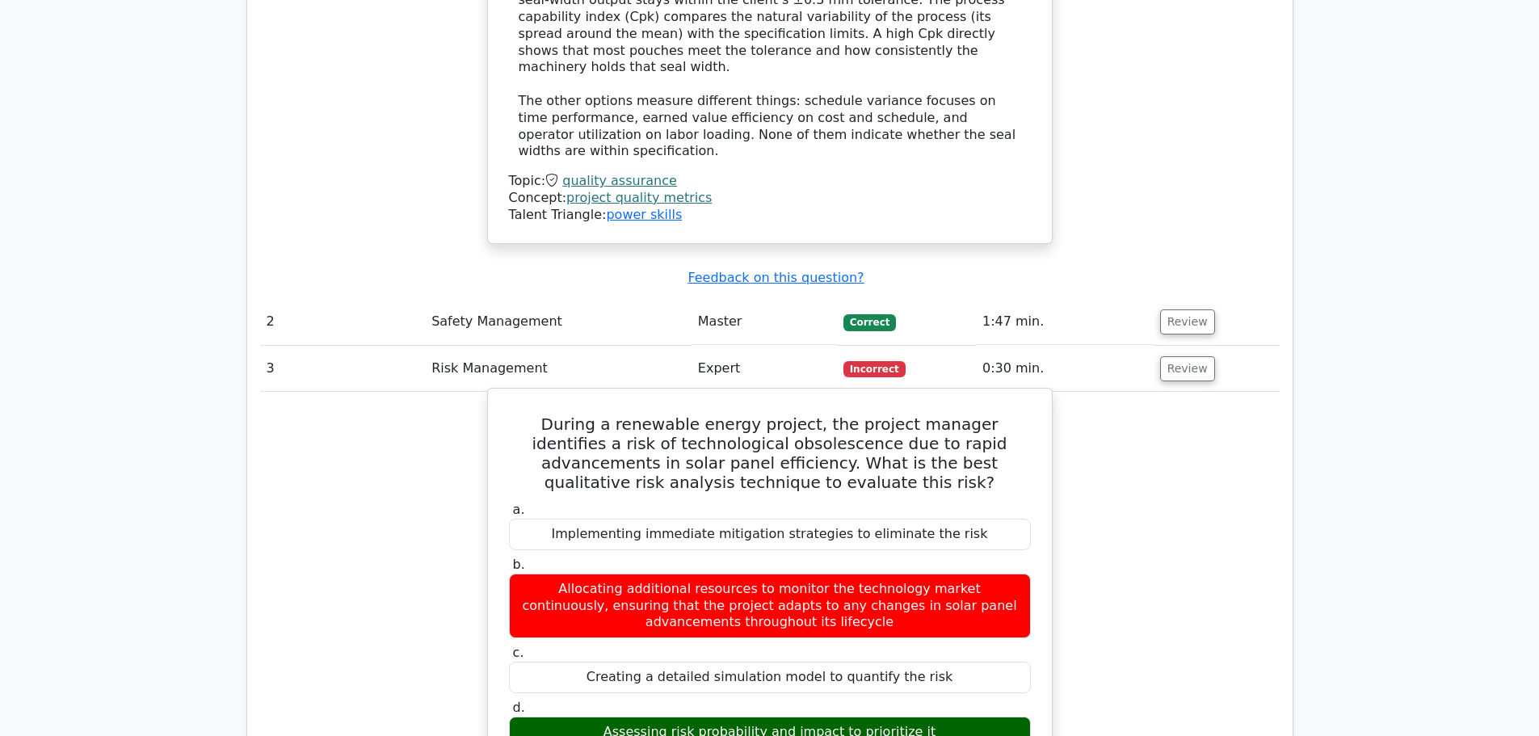
scroll to position [1777, 0]
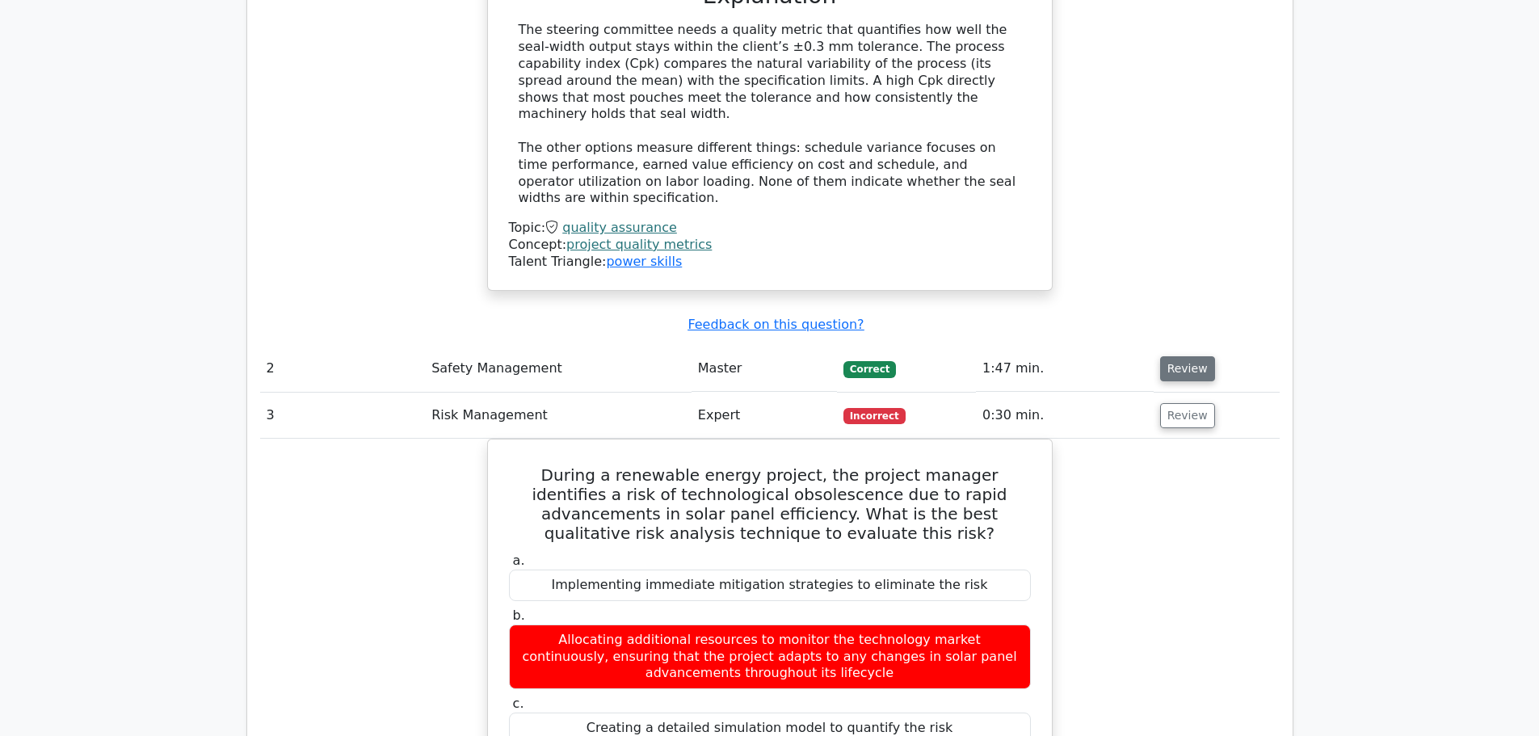
click at [1165, 356] on button "Review" at bounding box center [1187, 368] width 55 height 25
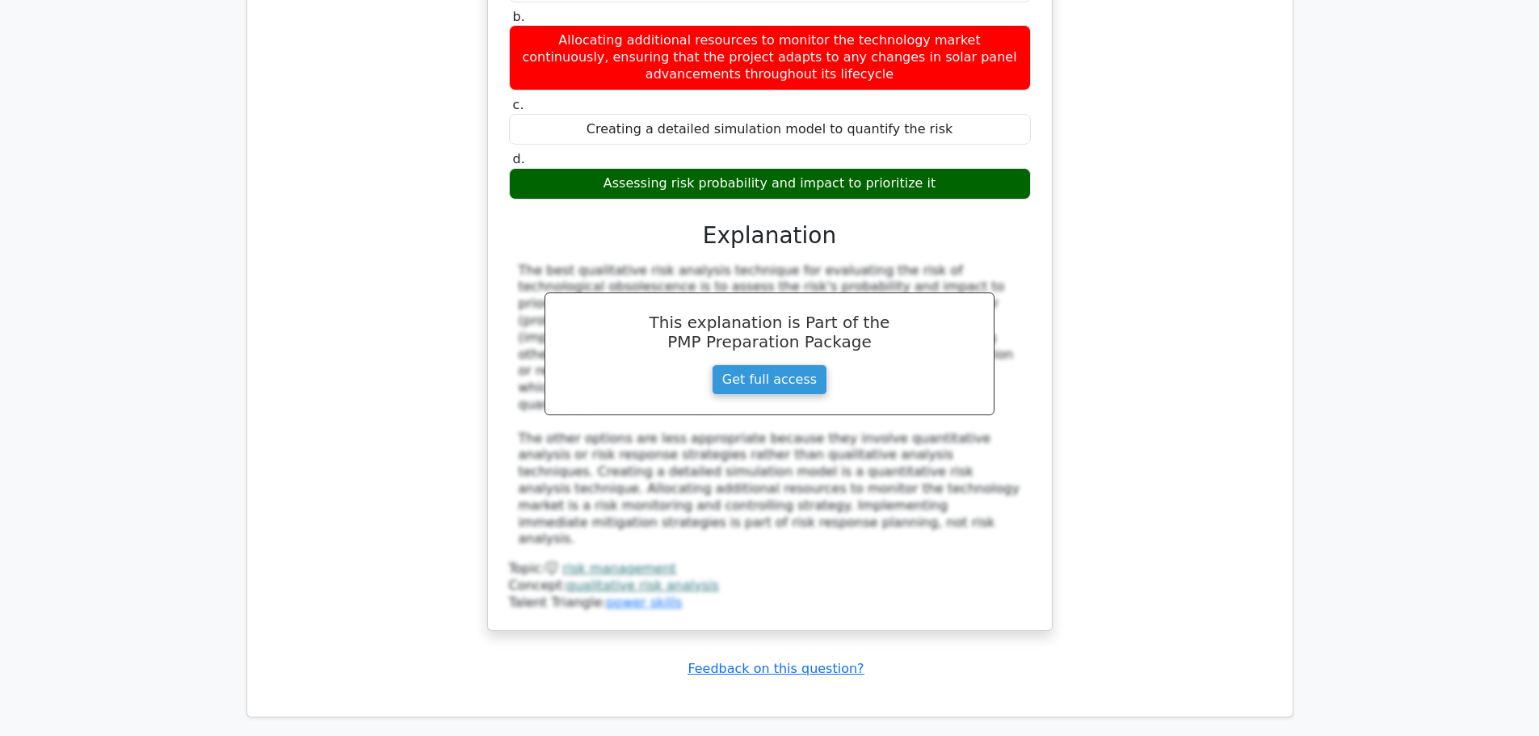
scroll to position [3554, 0]
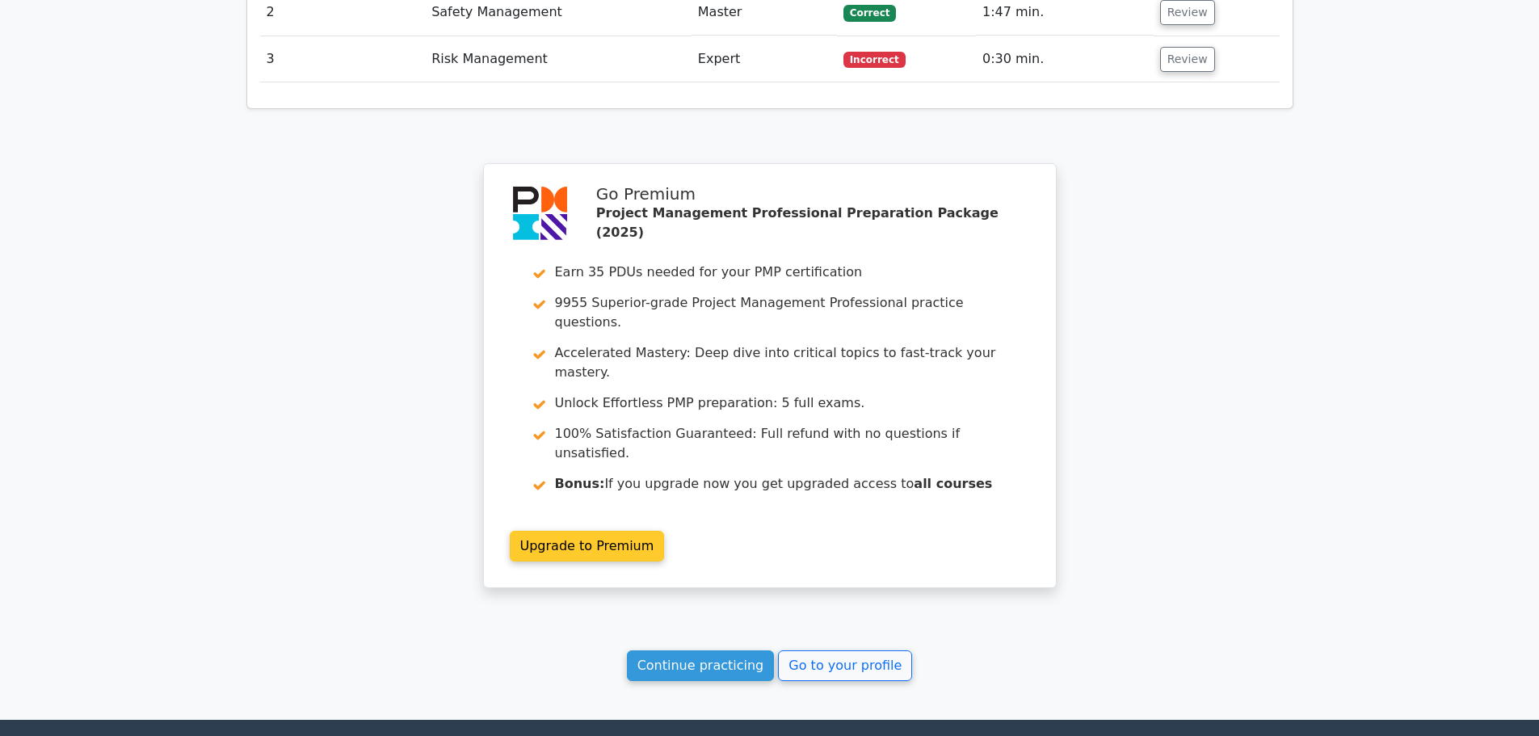
scroll to position [2139, 0]
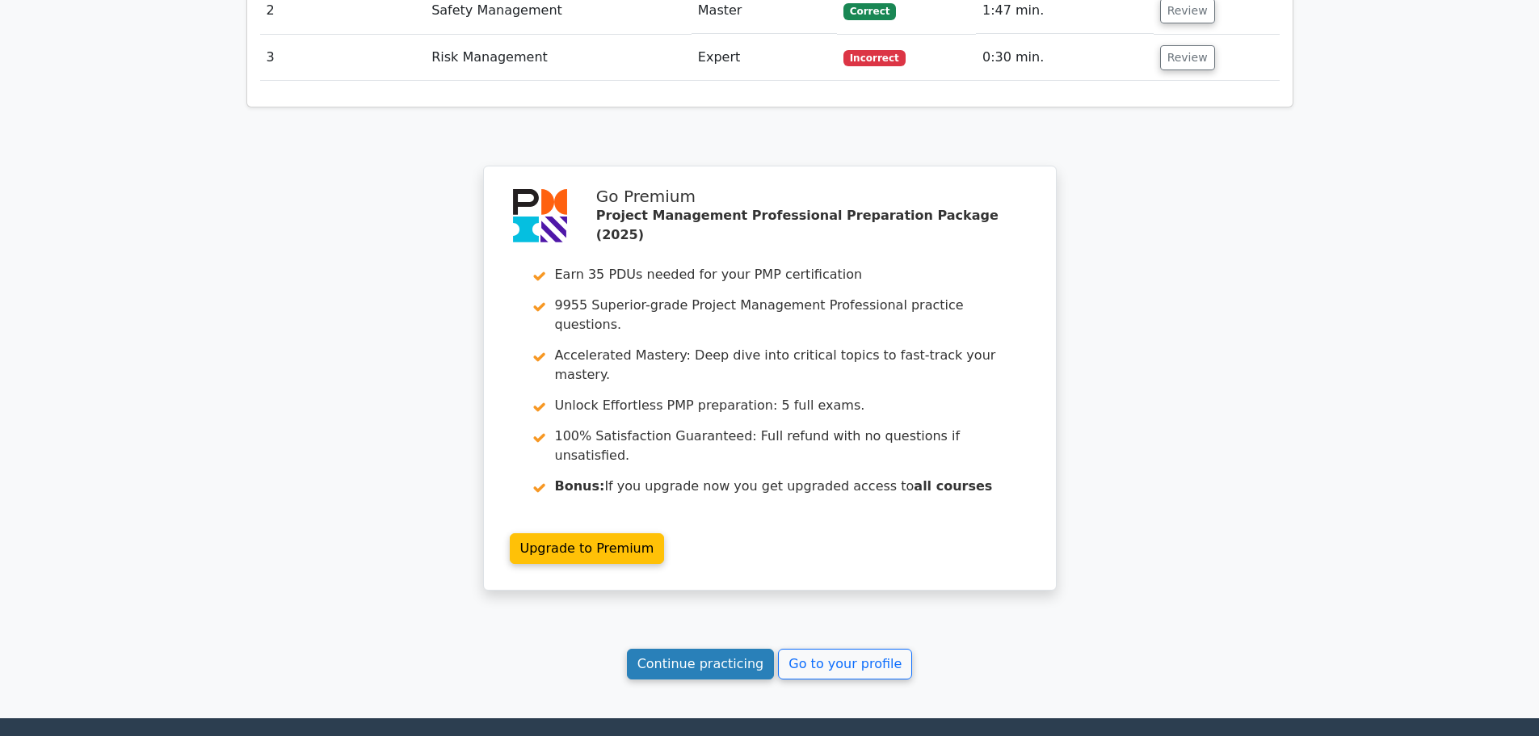
click at [761, 649] on link "Continue practicing" at bounding box center [701, 664] width 148 height 31
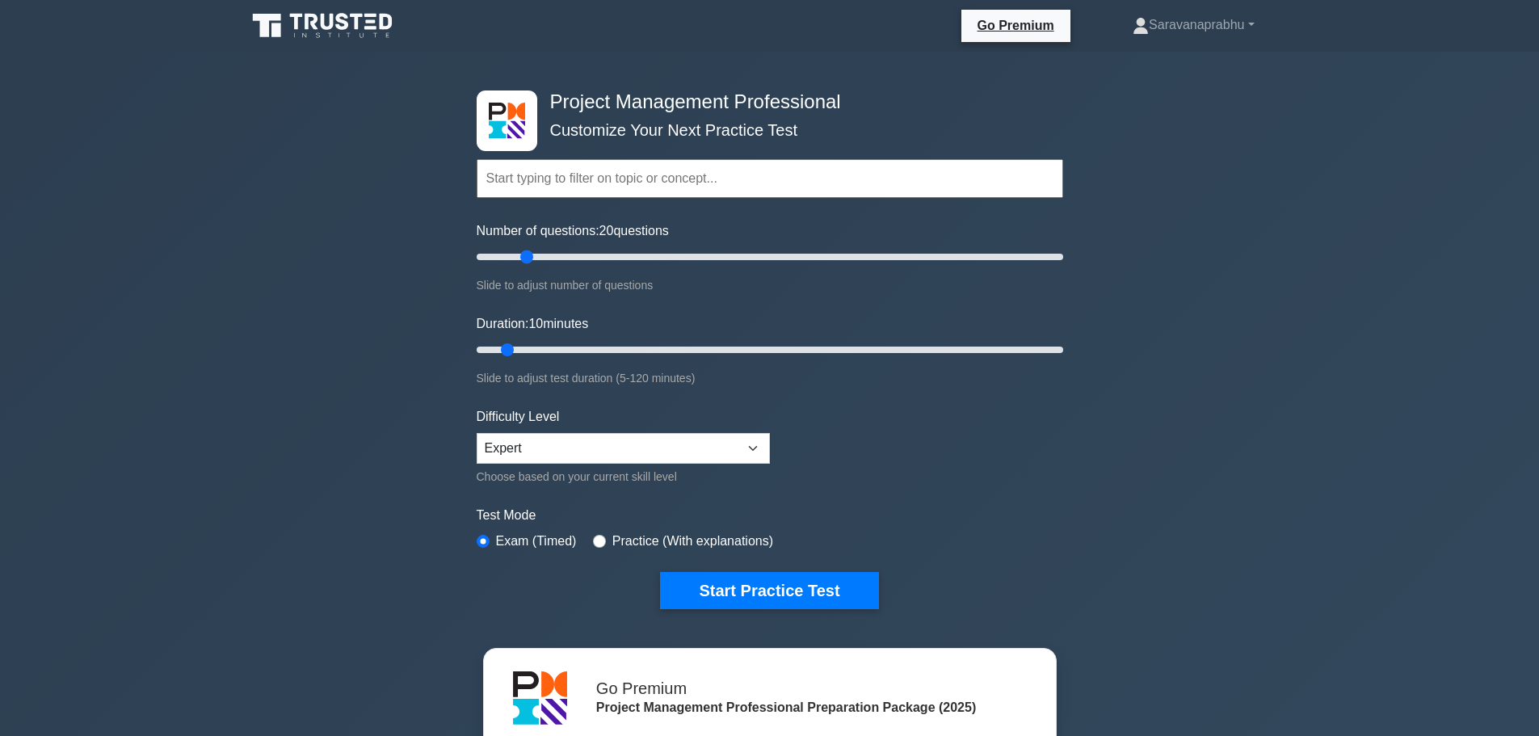
drag, startPoint x: 490, startPoint y: 257, endPoint x: 535, endPoint y: 270, distance: 46.3
type input "20"
click at [531, 266] on input "Number of questions: 20 questions" at bounding box center [770, 256] width 586 height 19
drag, startPoint x: 511, startPoint y: 350, endPoint x: 580, endPoint y: 357, distance: 69.0
type input "25"
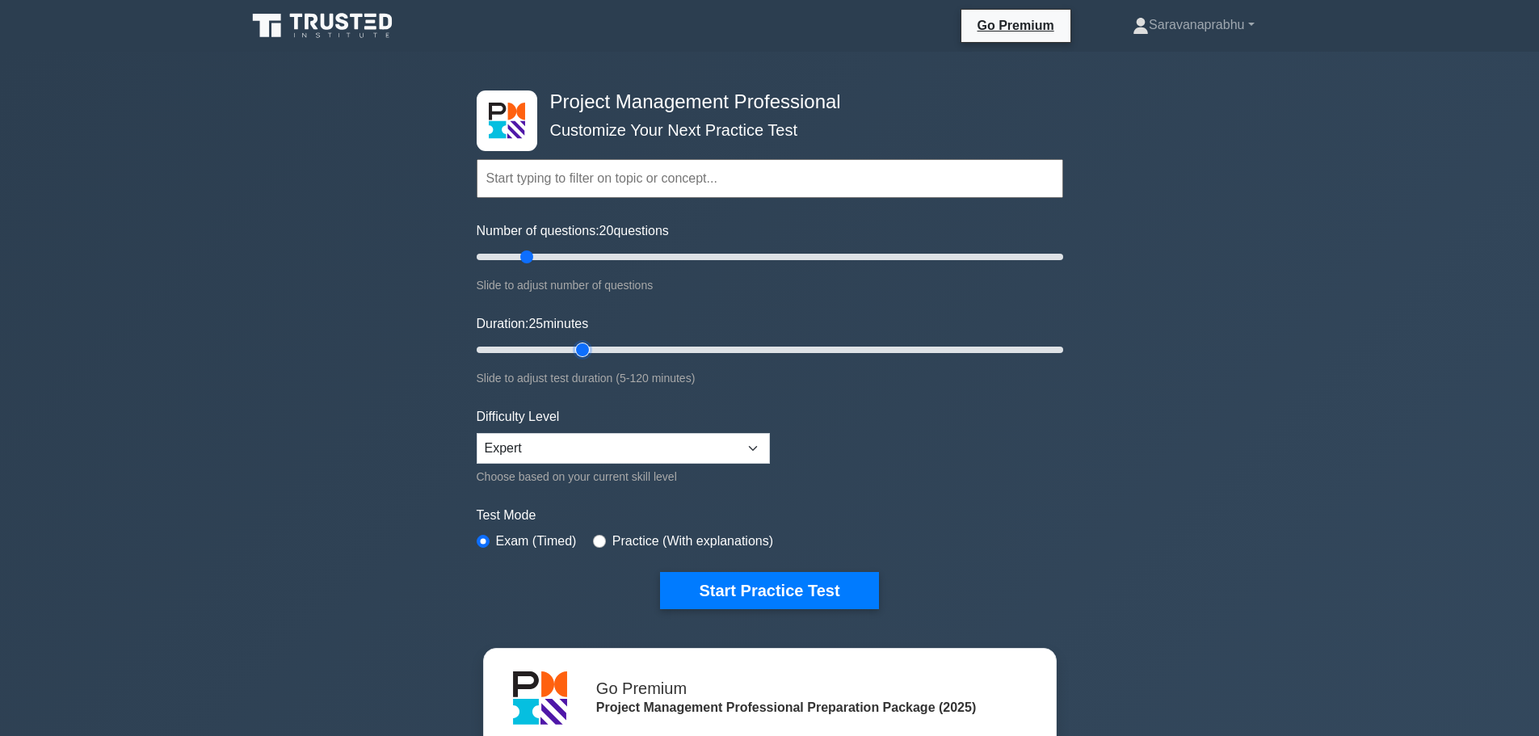
click at [580, 357] on input "Duration: 25 minutes" at bounding box center [770, 349] width 586 height 19
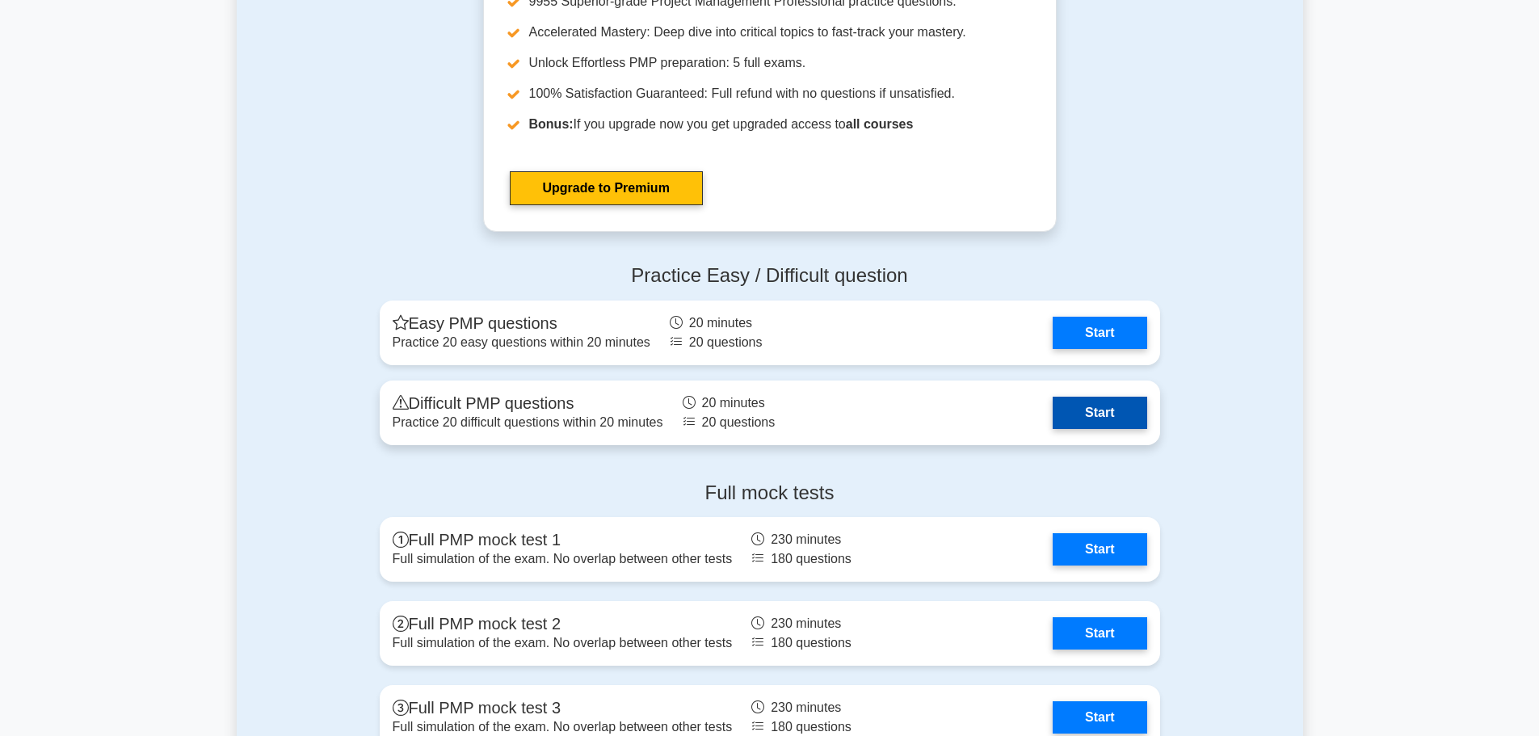
scroll to position [5775, 0]
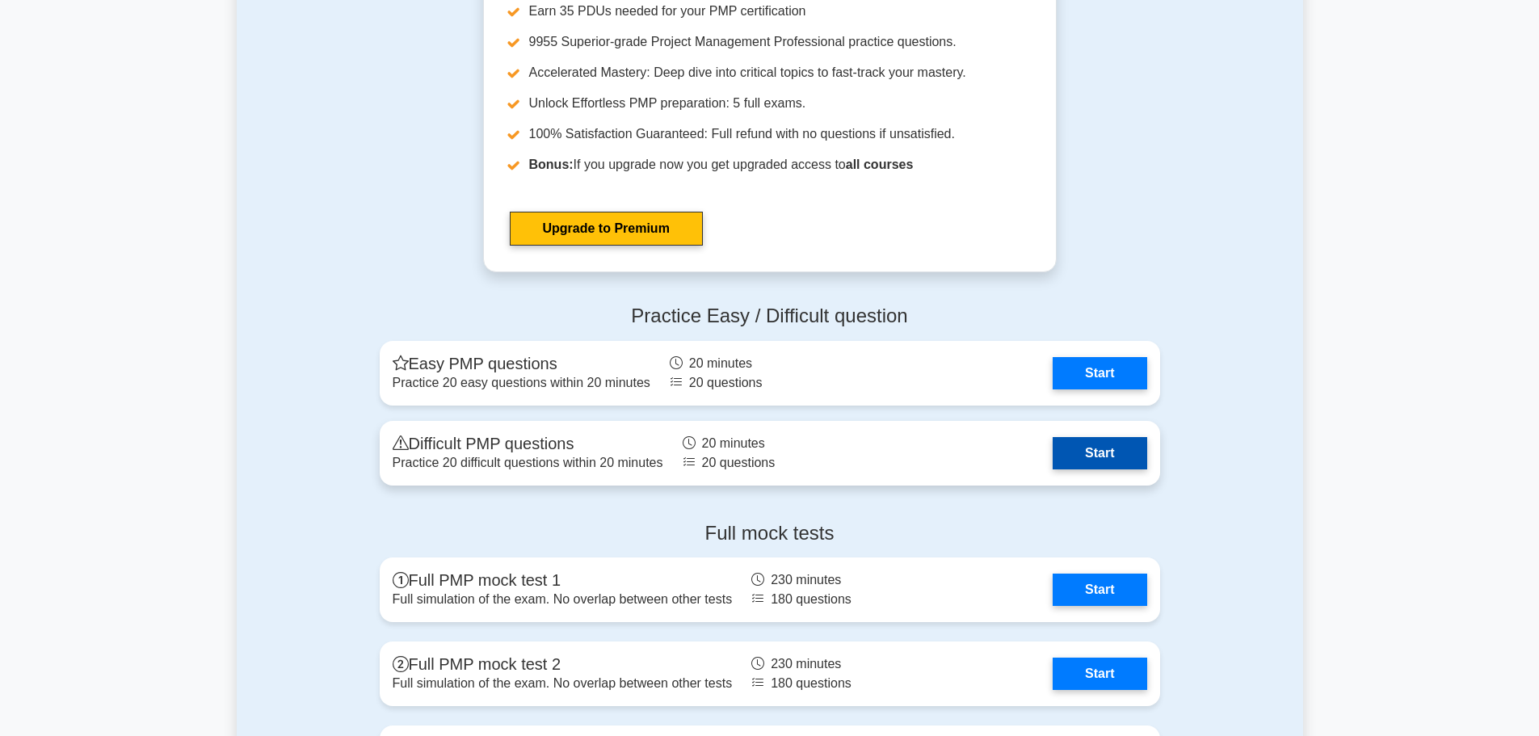
click at [1074, 460] on link "Start" at bounding box center [1099, 453] width 94 height 32
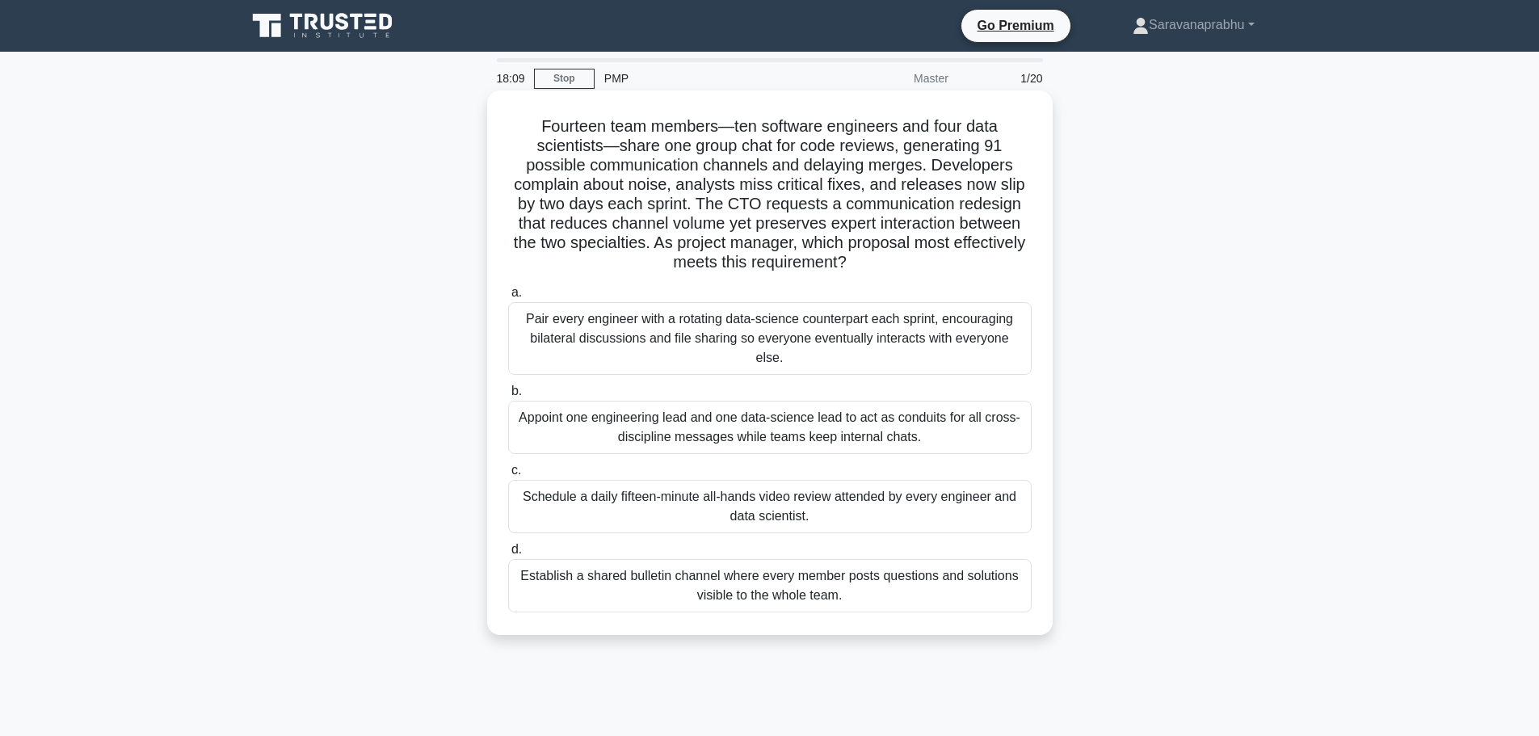
click at [708, 565] on div "Establish a shared bulletin channel where every member posts questions and solu…" at bounding box center [769, 585] width 523 height 53
click at [508, 555] on input "d. Establish a shared bulletin channel where every member posts questions and s…" at bounding box center [508, 549] width 0 height 11
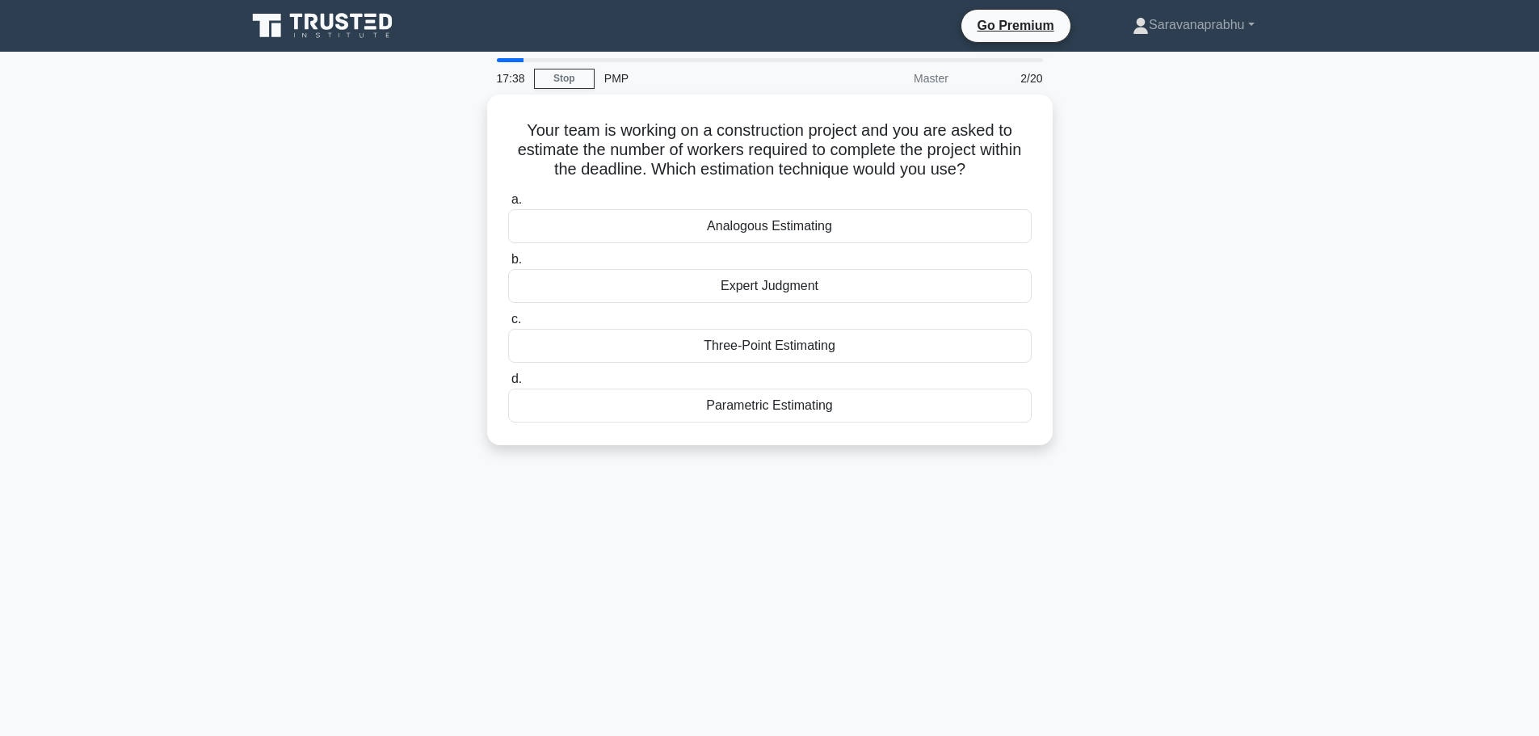
drag, startPoint x: 512, startPoint y: 116, endPoint x: 842, endPoint y: 443, distance: 463.8
click at [842, 443] on div "Your team is working on a construction project and you are asked to estimate th…" at bounding box center [770, 280] width 1066 height 370
copy div "Your team is working on a construction project and you are asked to estimate th…"
click at [937, 489] on div "17:07 Stop PMP Master 2/20 Your team is working on a construction project and y…" at bounding box center [770, 462] width 1066 height 808
click at [742, 410] on div "Parametric Estimating" at bounding box center [769, 401] width 523 height 34
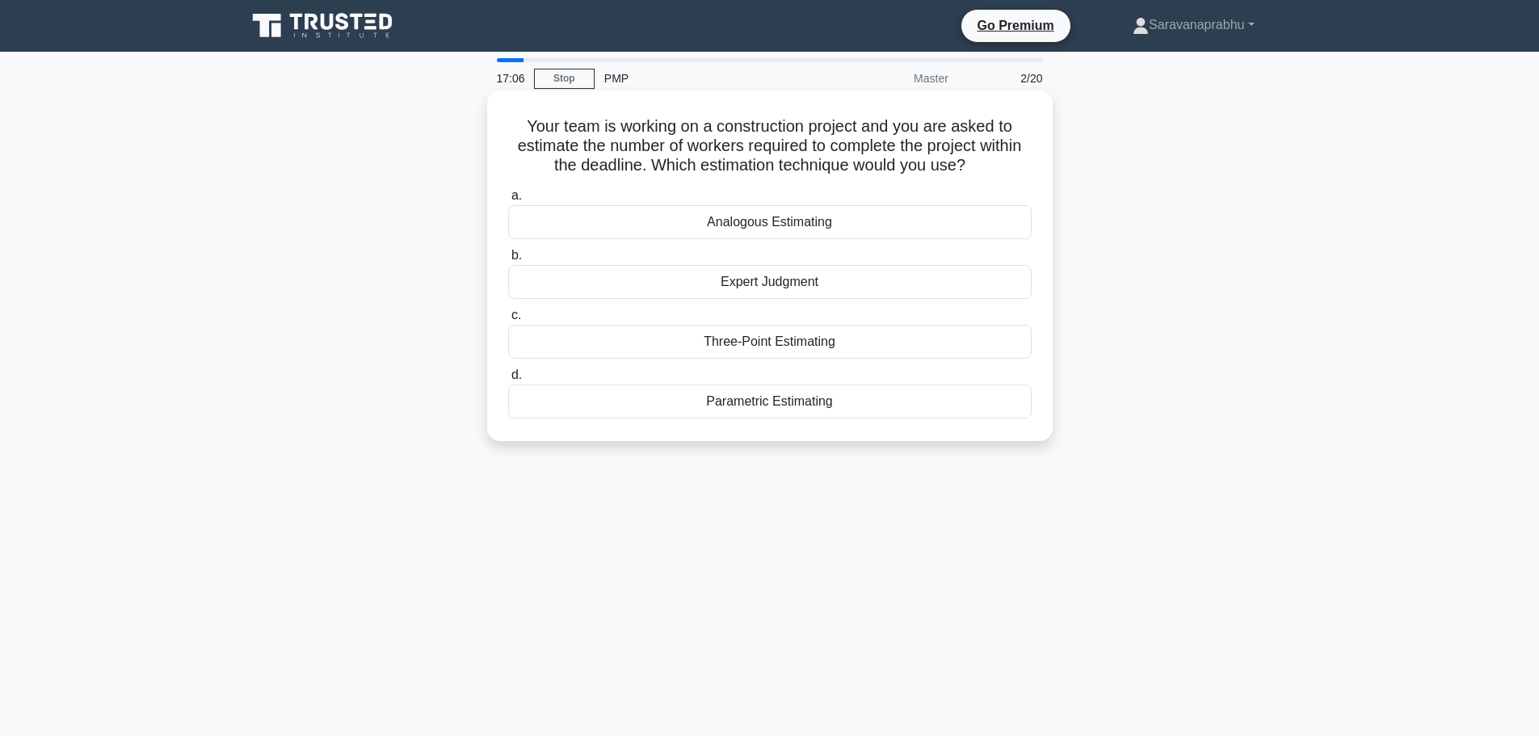
click at [508, 380] on input "d. Parametric Estimating" at bounding box center [508, 375] width 0 height 11
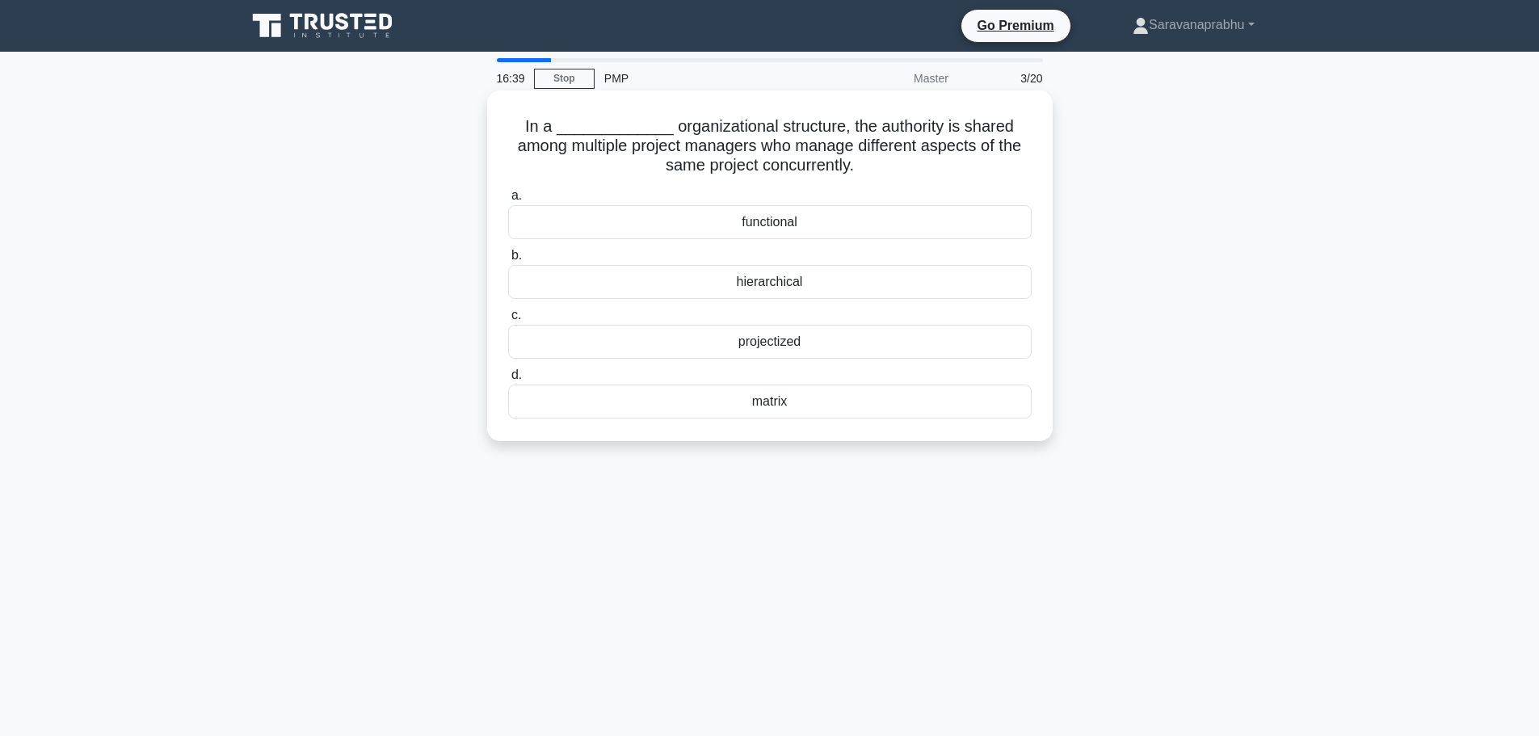
click at [857, 225] on div "functional" at bounding box center [769, 222] width 523 height 34
click at [508, 201] on input "a. functional" at bounding box center [508, 196] width 0 height 11
